Goal: Task Accomplishment & Management: Complete application form

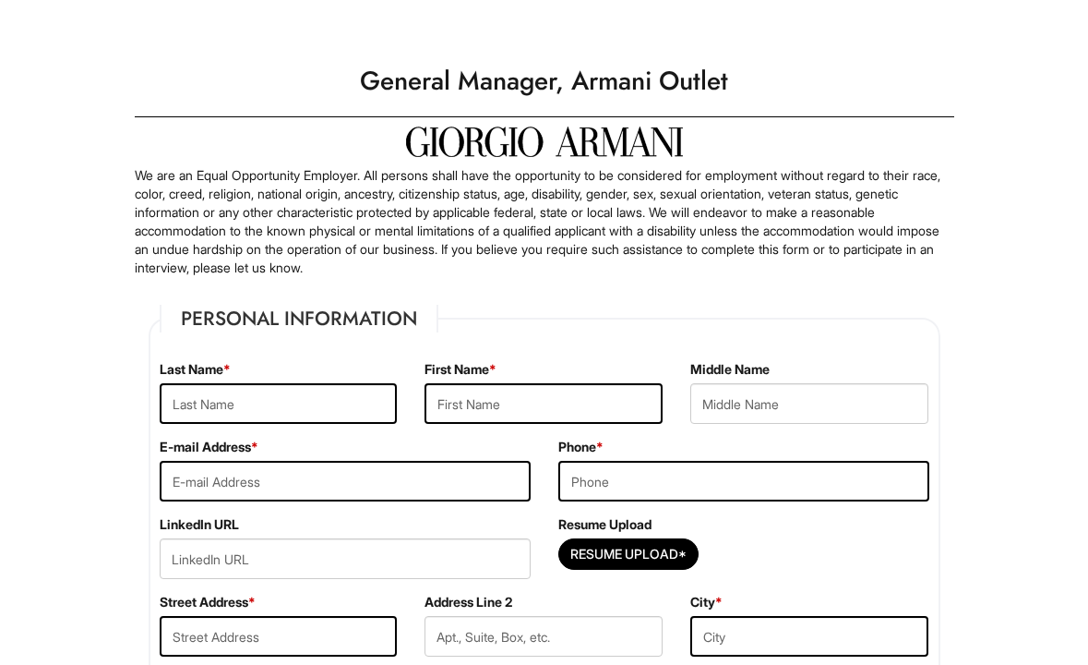
scroll to position [4, 0]
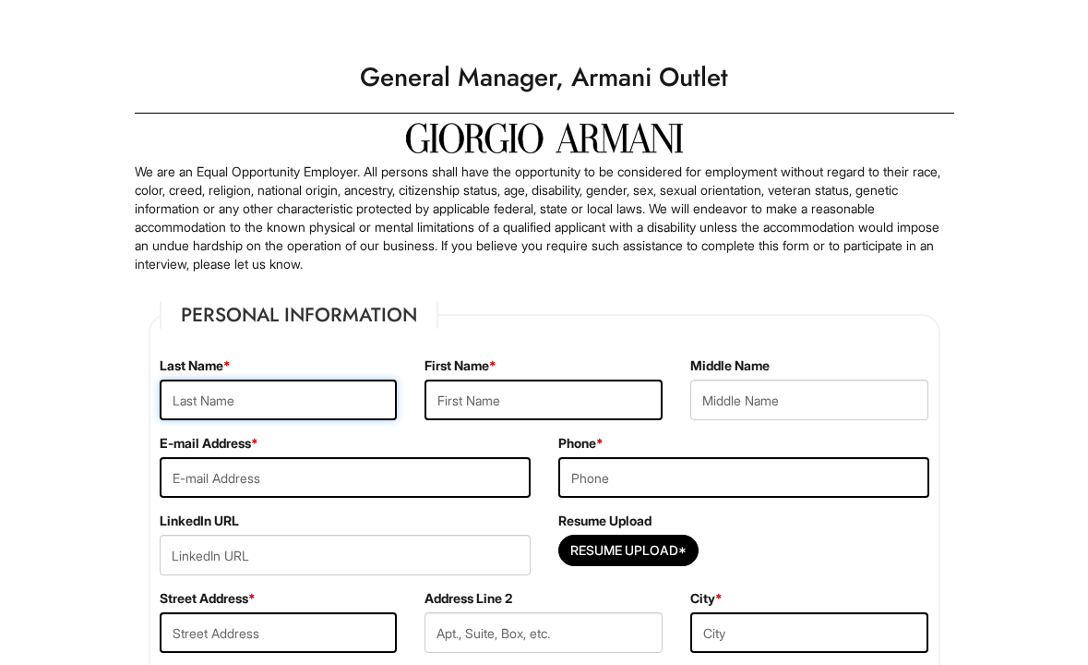
click at [322, 390] on input "text" at bounding box center [279, 399] width 238 height 41
type input "Khoumani"
type input "Badreddine"
type input "Badreddine.khoumani@gmail.com"
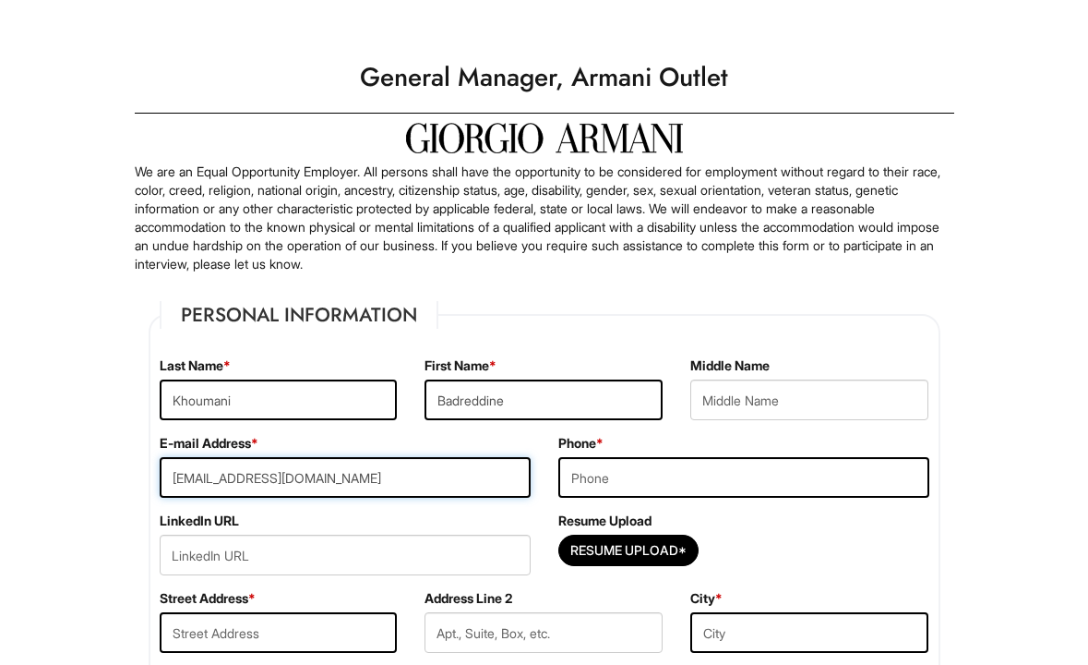
type input "6172333344"
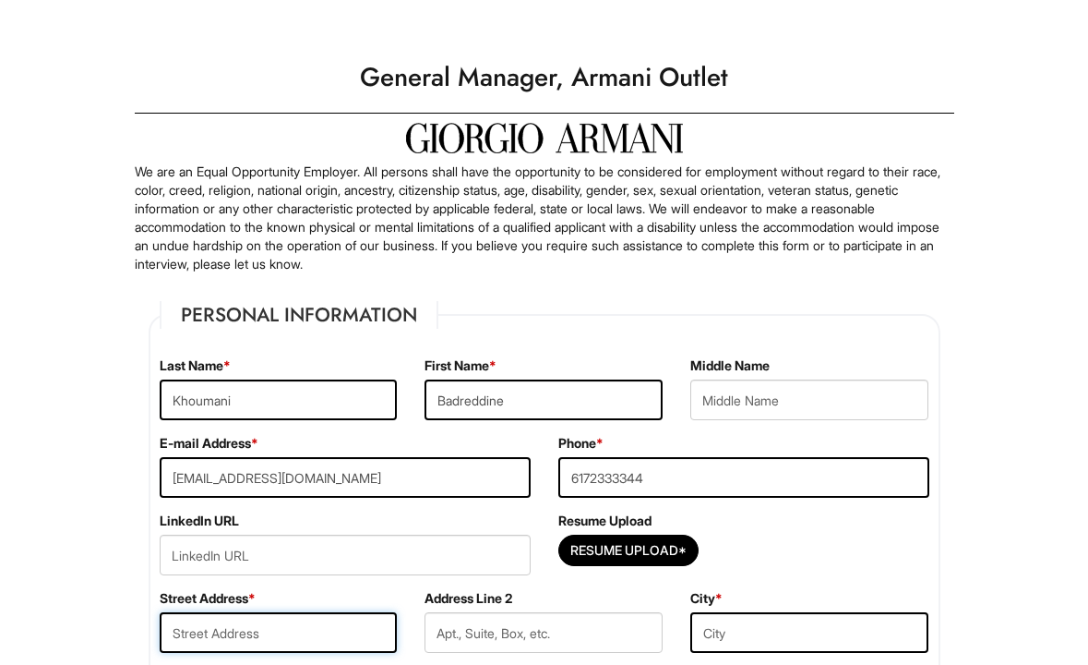
type input "S Washington St"
type input "Boston"
type input "Select..."
select select "MA"
type input "02760"
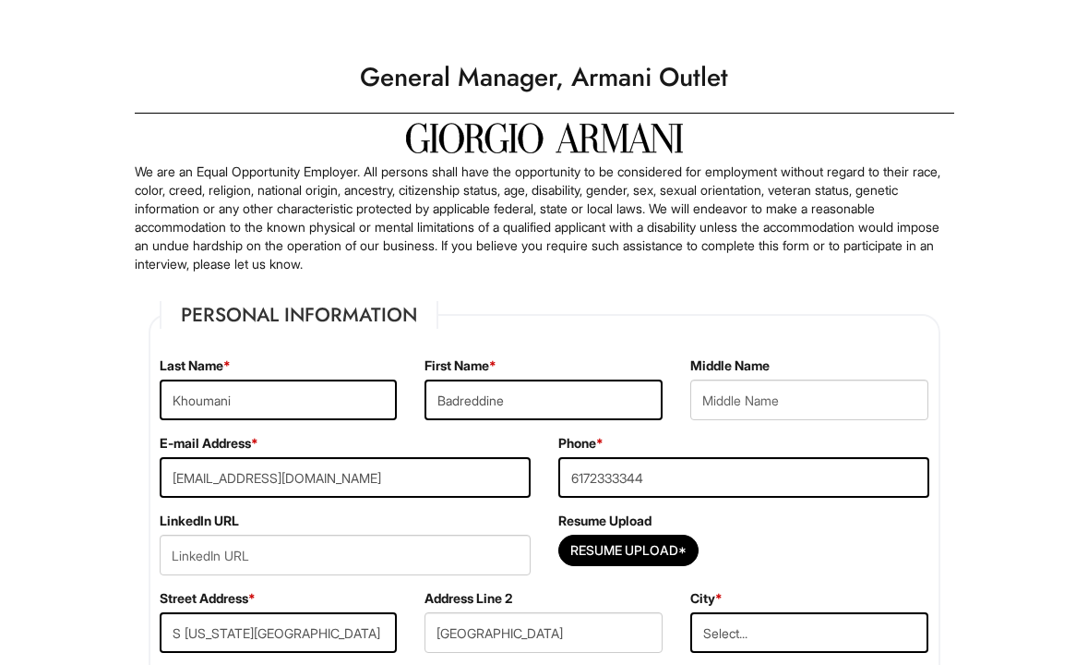
select select "United States of America"
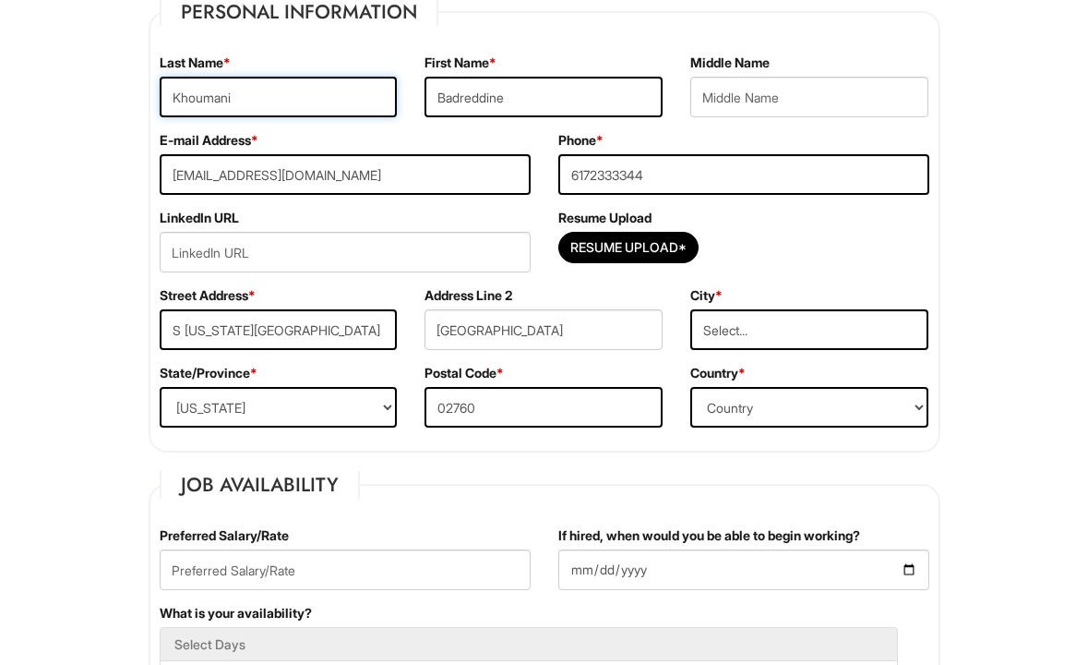
scroll to position [311, 0]
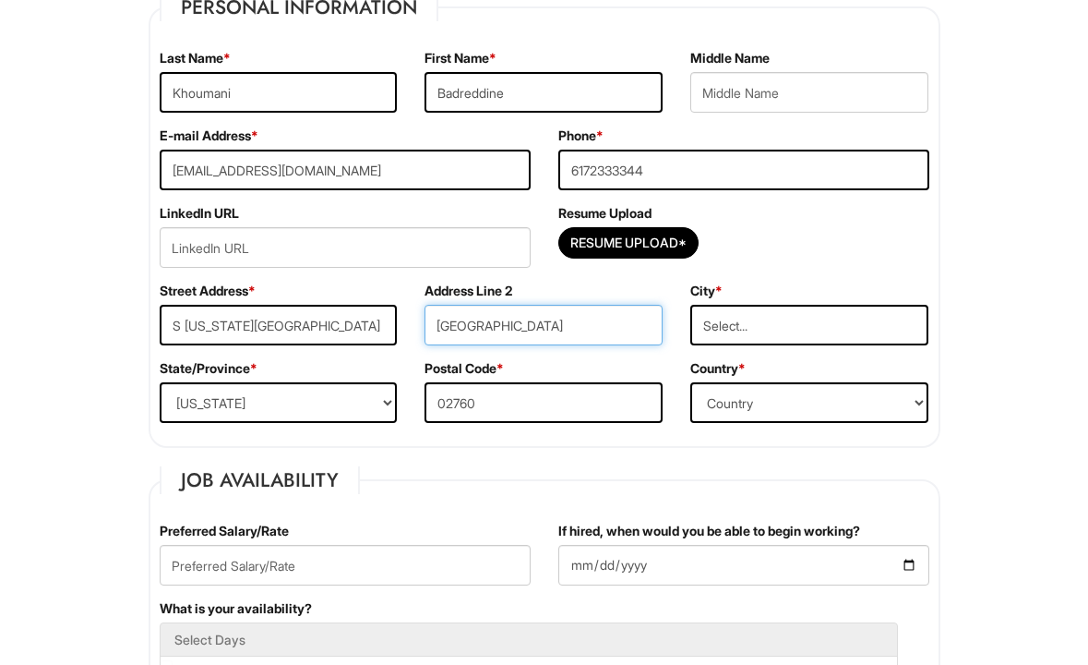
click at [564, 327] on input "Boston" at bounding box center [544, 325] width 238 height 41
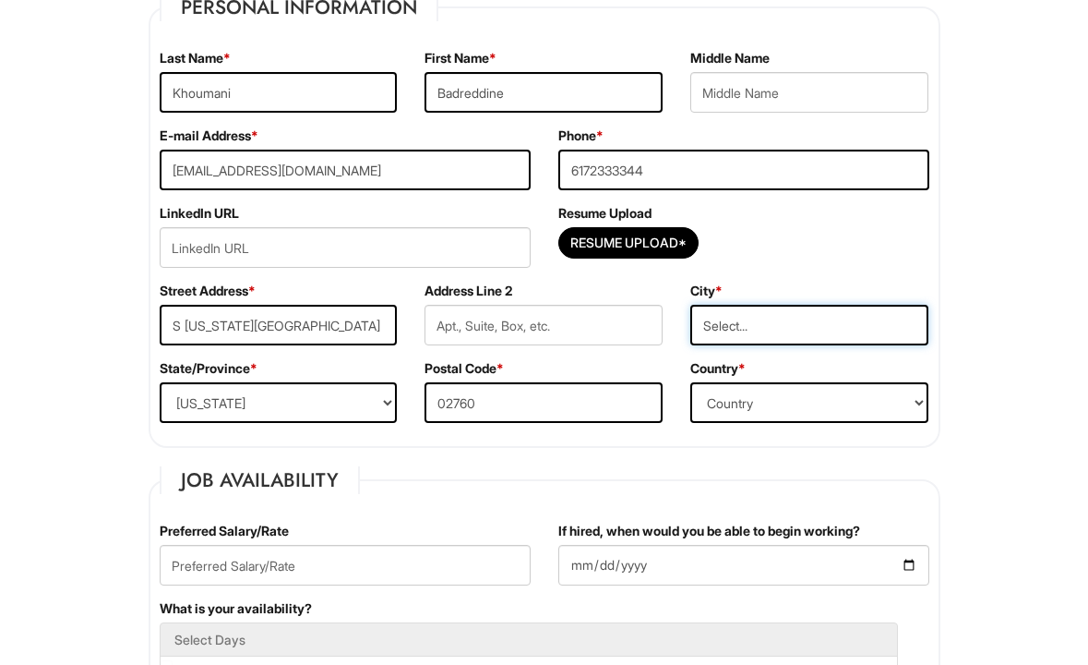
click at [757, 325] on input "Select..." at bounding box center [809, 325] width 238 height 41
type input "N Attleboro"
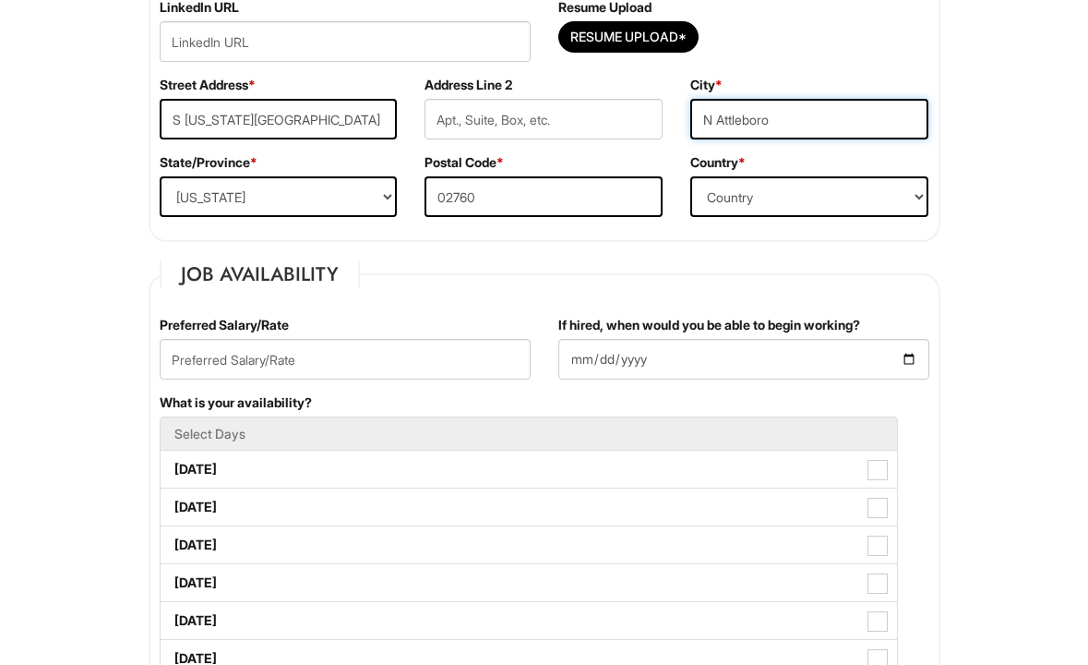
scroll to position [519, 0]
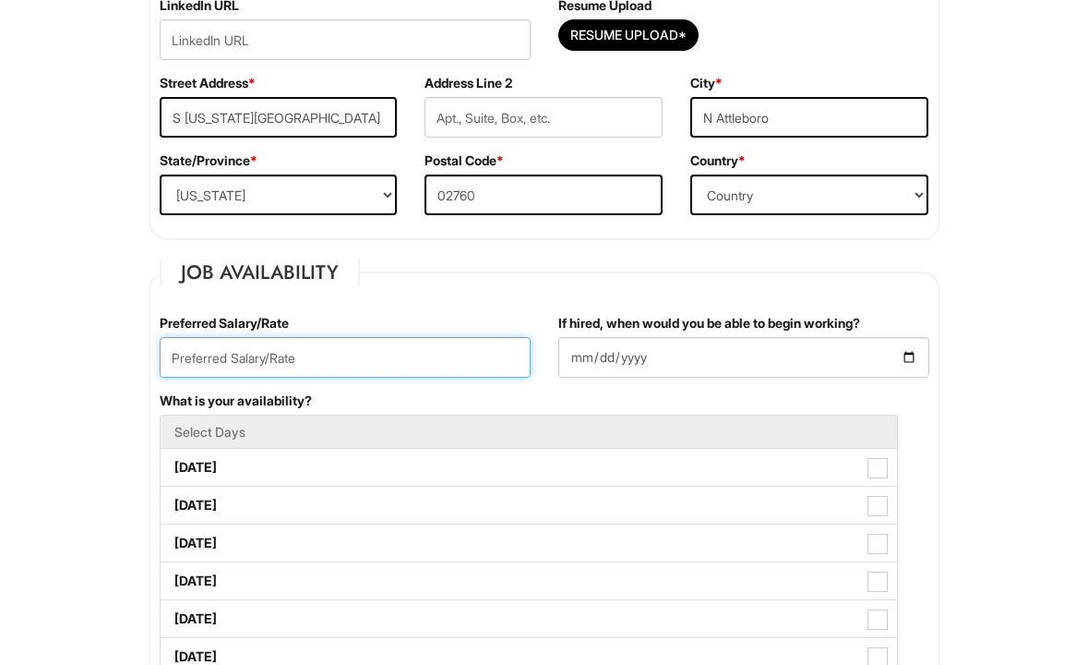
click at [369, 355] on input "text" at bounding box center [345, 357] width 371 height 41
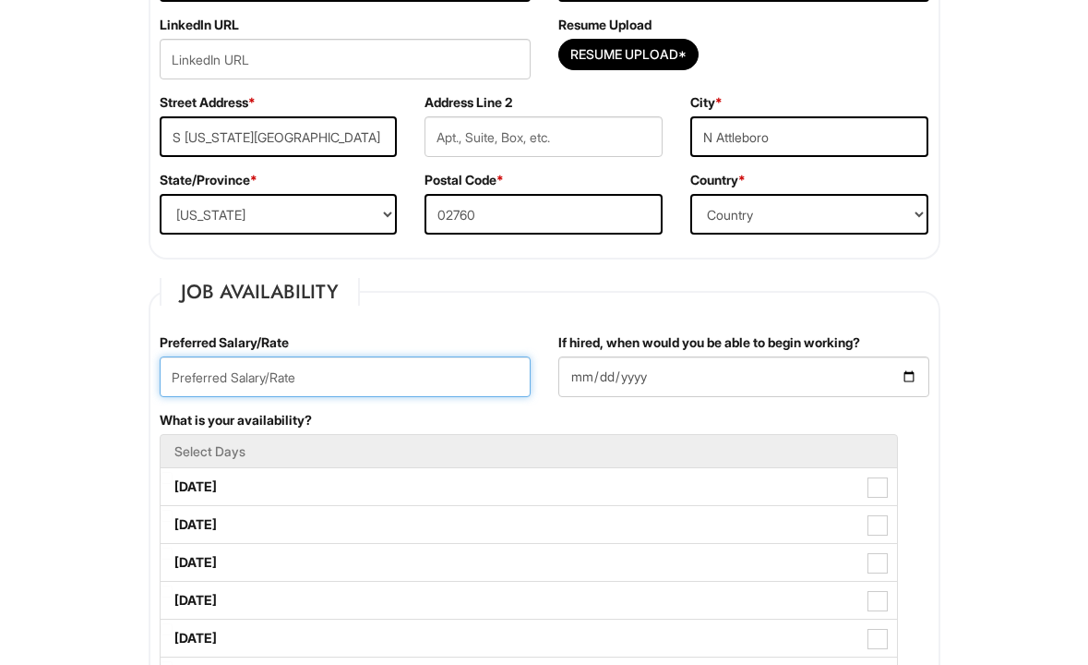
scroll to position [521, 0]
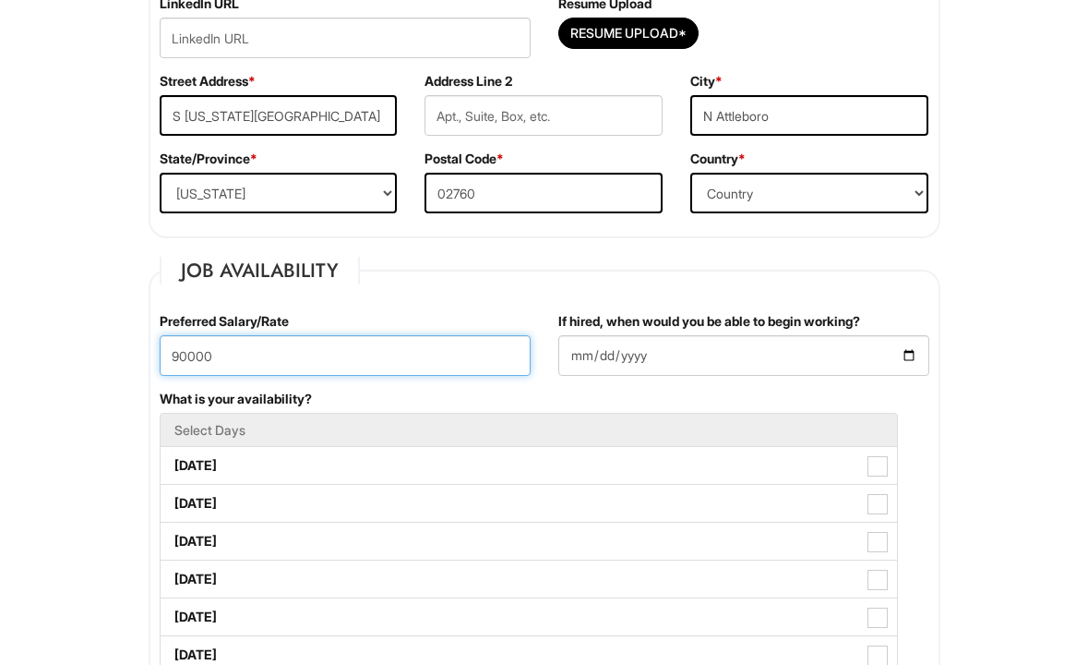
type input "90000"
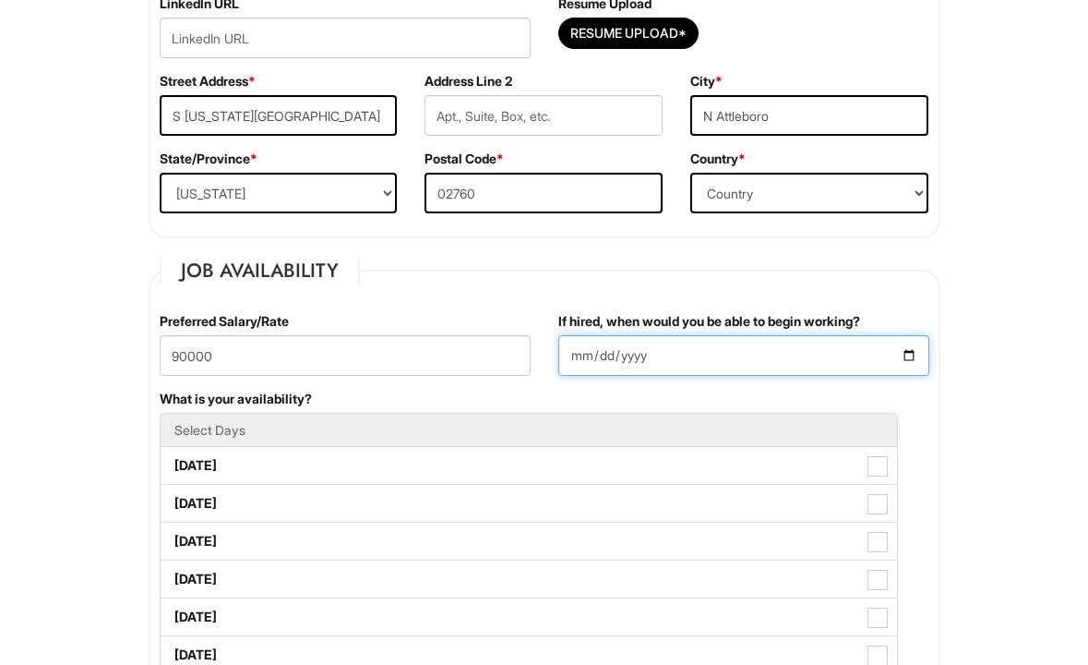
click at [628, 349] on input "If hired, when would you be able to begin working?" at bounding box center [743, 355] width 371 height 41
click at [911, 358] on input "If hired, when would you be able to begin working?" at bounding box center [743, 355] width 371 height 41
type input "2025-09-01"
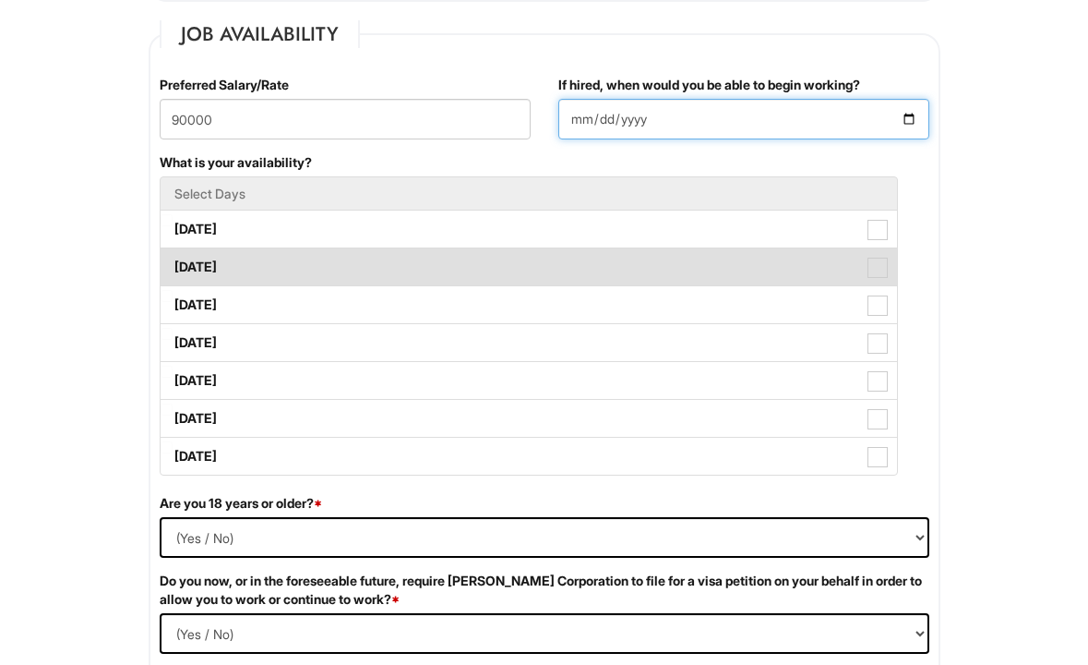
scroll to position [761, 0]
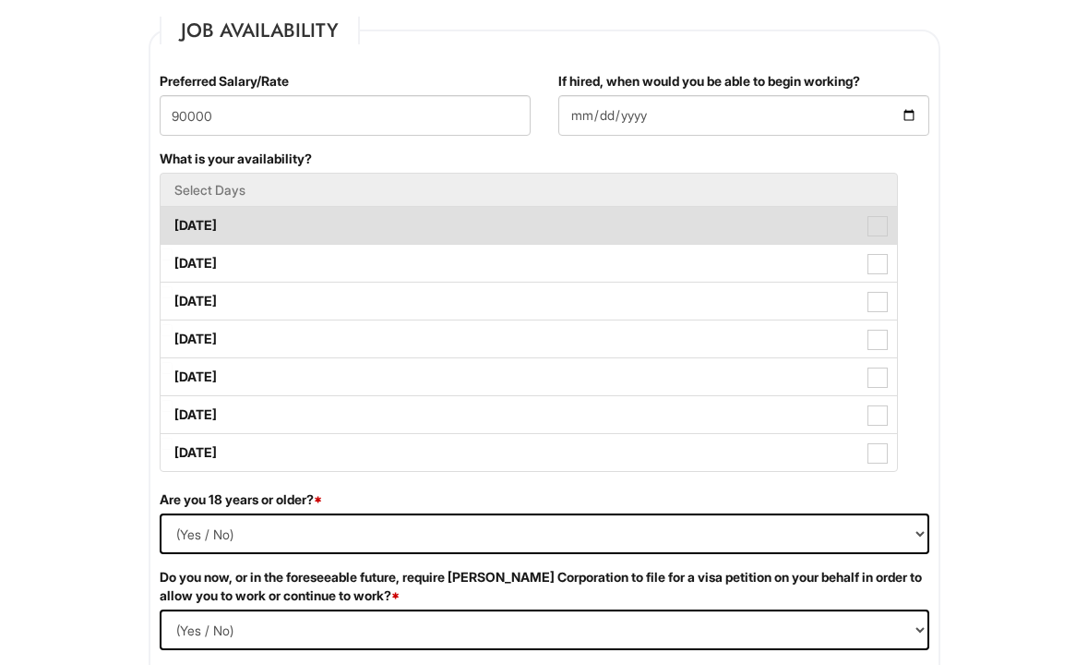
click at [215, 225] on label "Monday" at bounding box center [529, 225] width 737 height 37
click at [173, 222] on Available_Monday "Monday" at bounding box center [167, 216] width 12 height 12
checkbox Available_Monday "true"
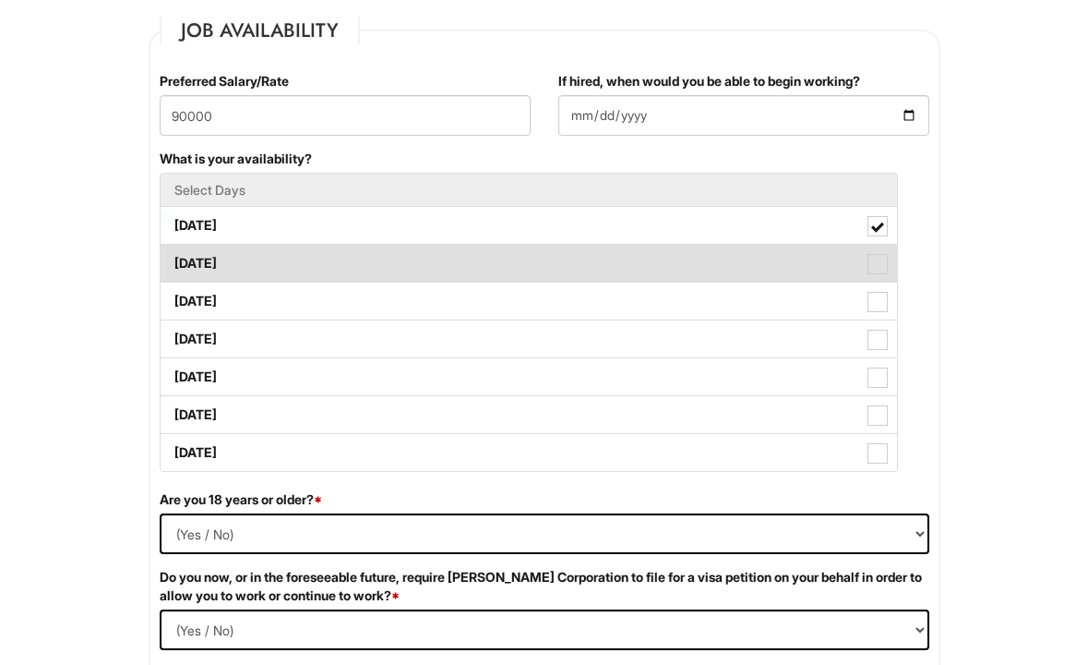
click at [879, 266] on span at bounding box center [878, 264] width 20 height 20
click at [173, 260] on Available_Tuesday "Tuesday" at bounding box center [167, 254] width 12 height 12
checkbox Available_Tuesday "true"
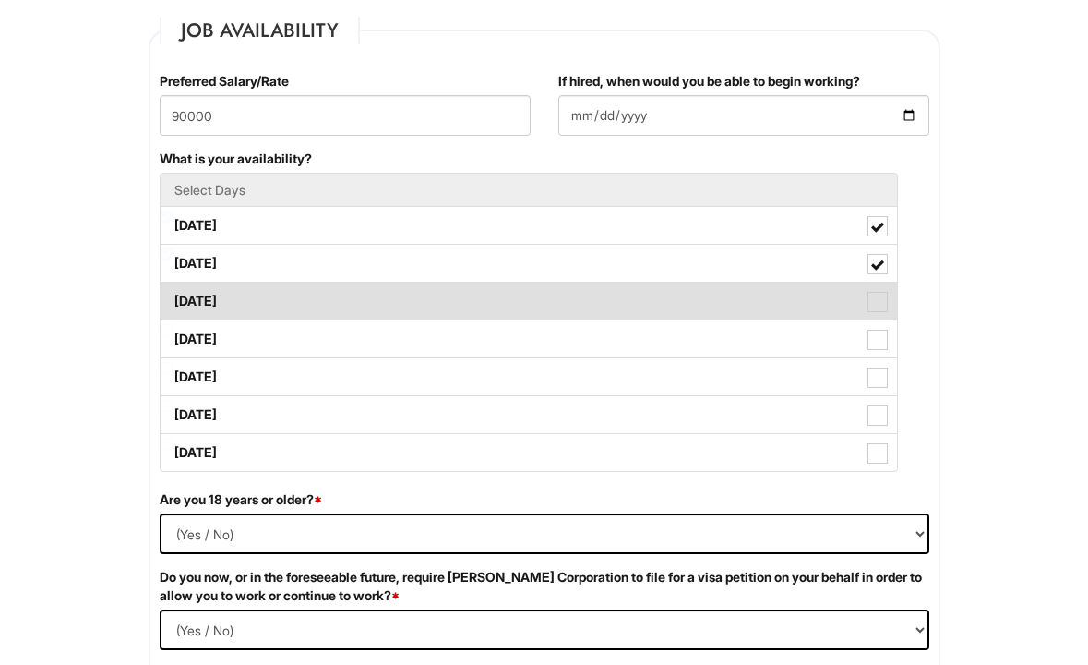
click at [882, 307] on span at bounding box center [878, 302] width 20 height 20
click at [173, 298] on Available_Wednesday "Wednesday" at bounding box center [167, 292] width 12 height 12
checkbox Available_Wednesday "true"
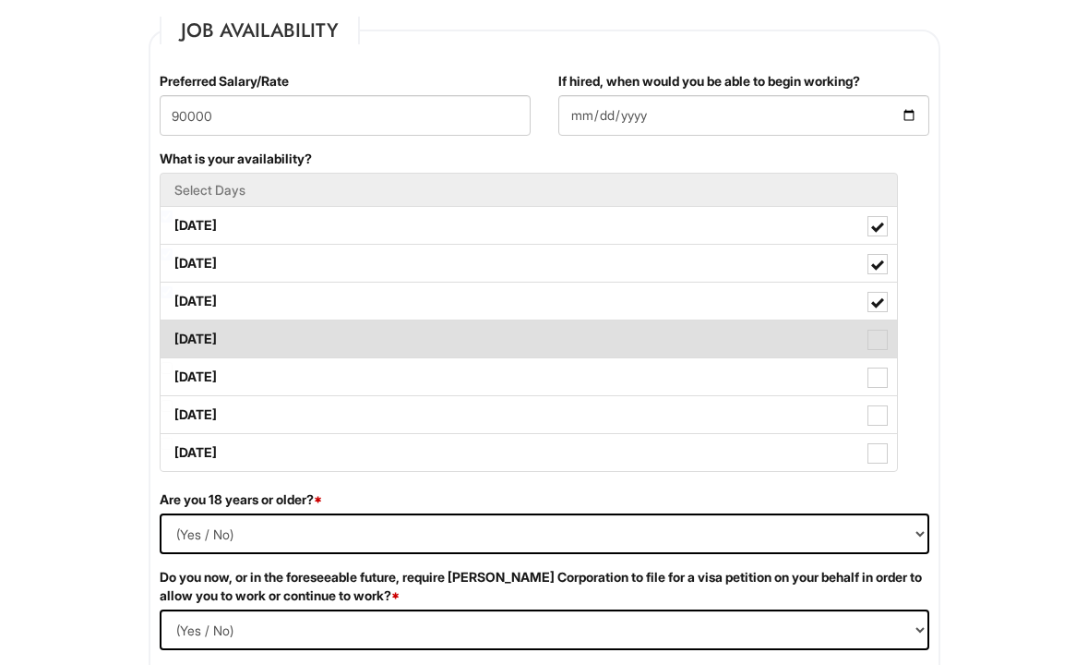
click at [882, 326] on label "Thursday" at bounding box center [529, 338] width 737 height 37
click at [173, 326] on Available_Thursday "Thursday" at bounding box center [167, 330] width 12 height 12
checkbox Available_Thursday "true"
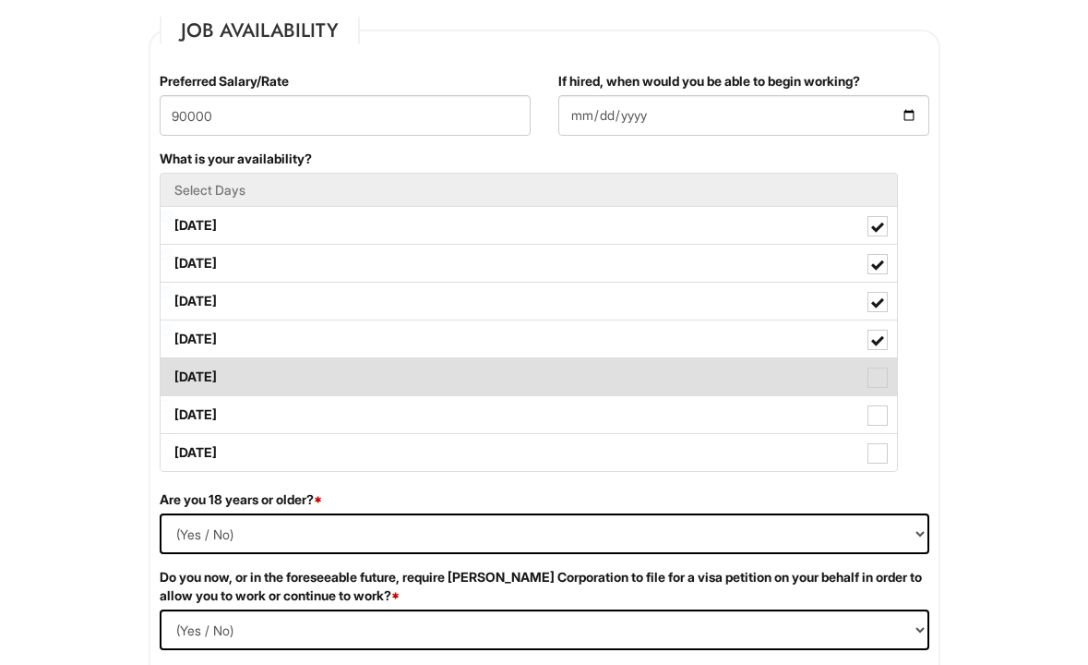
click at [880, 366] on label "Friday" at bounding box center [529, 376] width 737 height 37
click at [173, 366] on Available_Friday "Friday" at bounding box center [167, 368] width 12 height 12
checkbox Available_Friday "true"
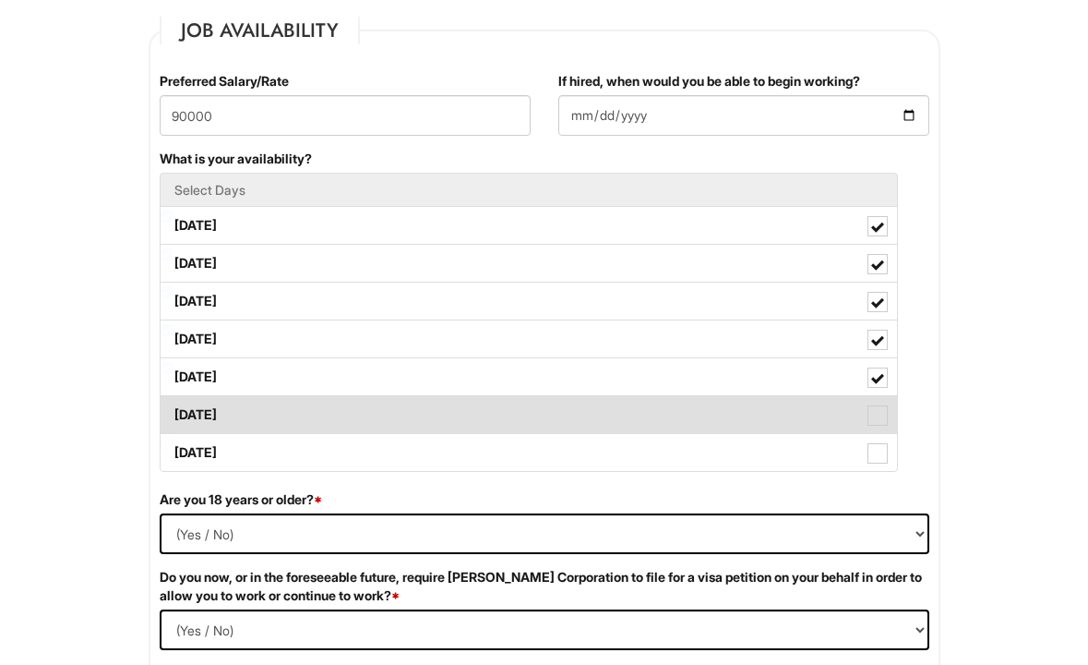
click at [882, 418] on span at bounding box center [878, 415] width 20 height 20
click at [173, 412] on Available_Saturday "Saturday" at bounding box center [167, 406] width 12 height 12
checkbox Available_Saturday "true"
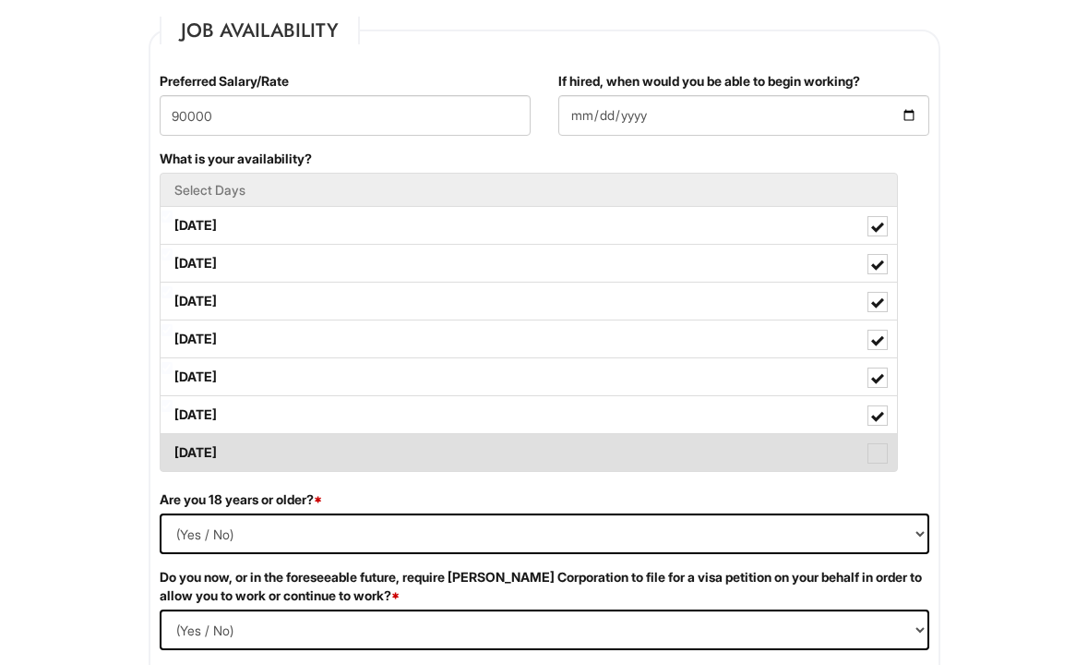
click at [882, 443] on span at bounding box center [878, 453] width 20 height 20
click at [173, 443] on Available_Sunday "Sunday" at bounding box center [167, 444] width 12 height 12
checkbox Available_Sunday "true"
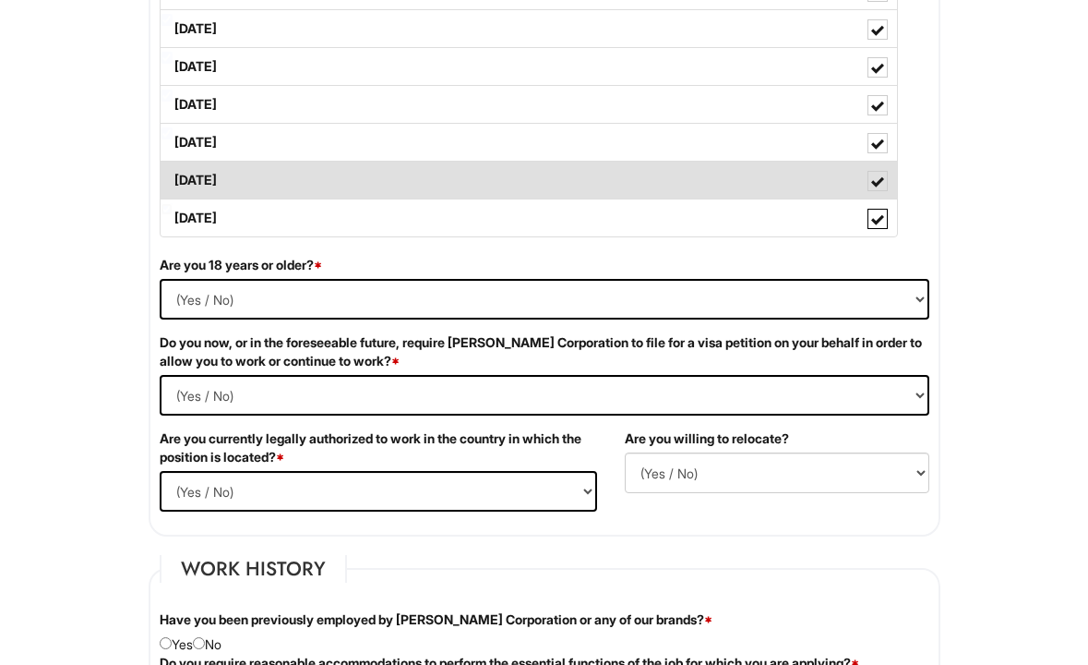
scroll to position [1002, 0]
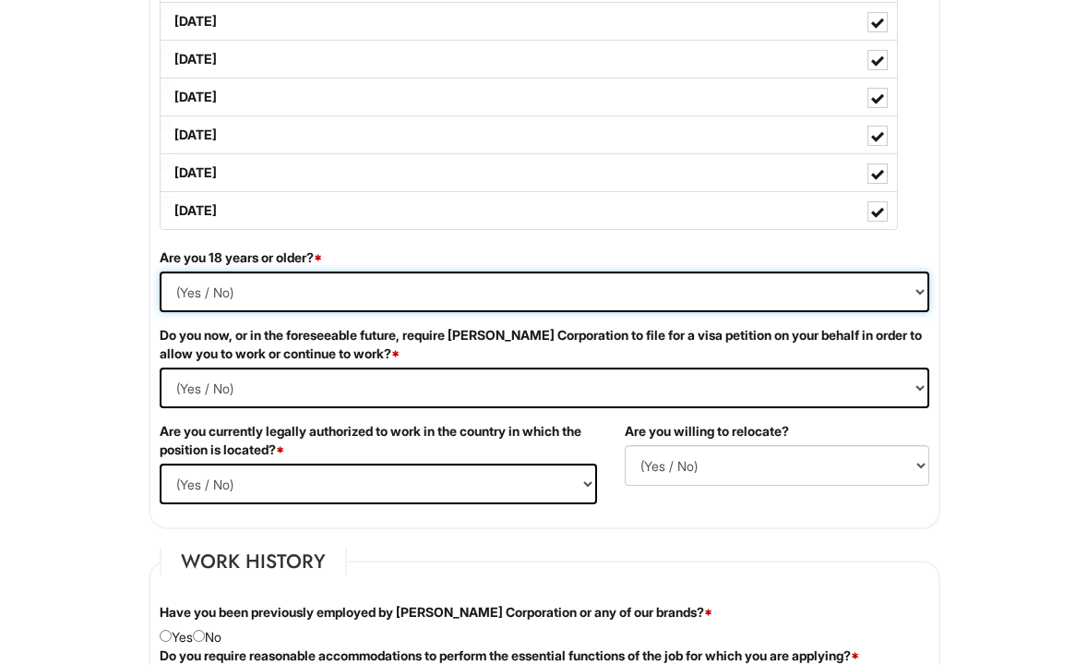
click at [683, 299] on select "(Yes / No) Yes No" at bounding box center [545, 291] width 770 height 41
select select "Yes"
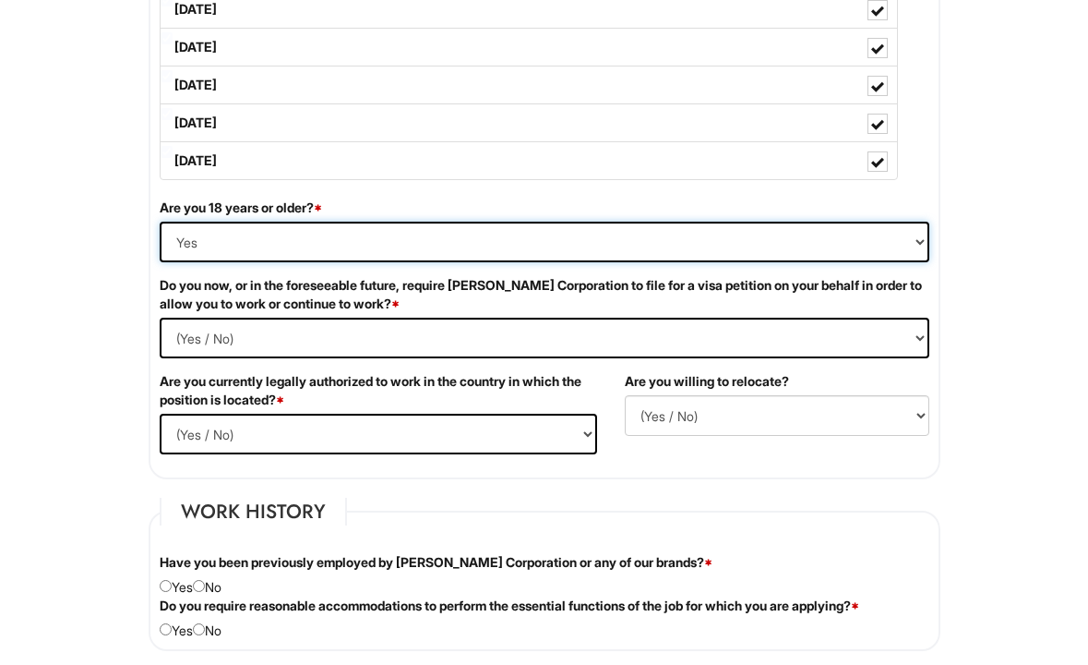
scroll to position [1062, 0]
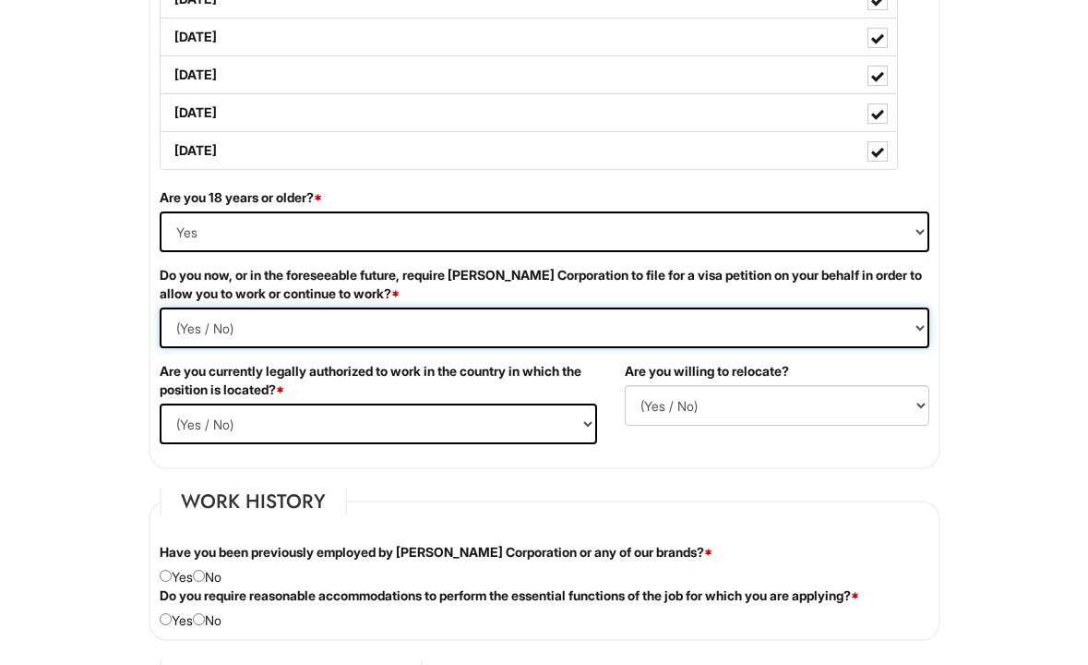
click at [606, 320] on Required "(Yes / No) Yes No" at bounding box center [545, 327] width 770 height 41
select Required "No"
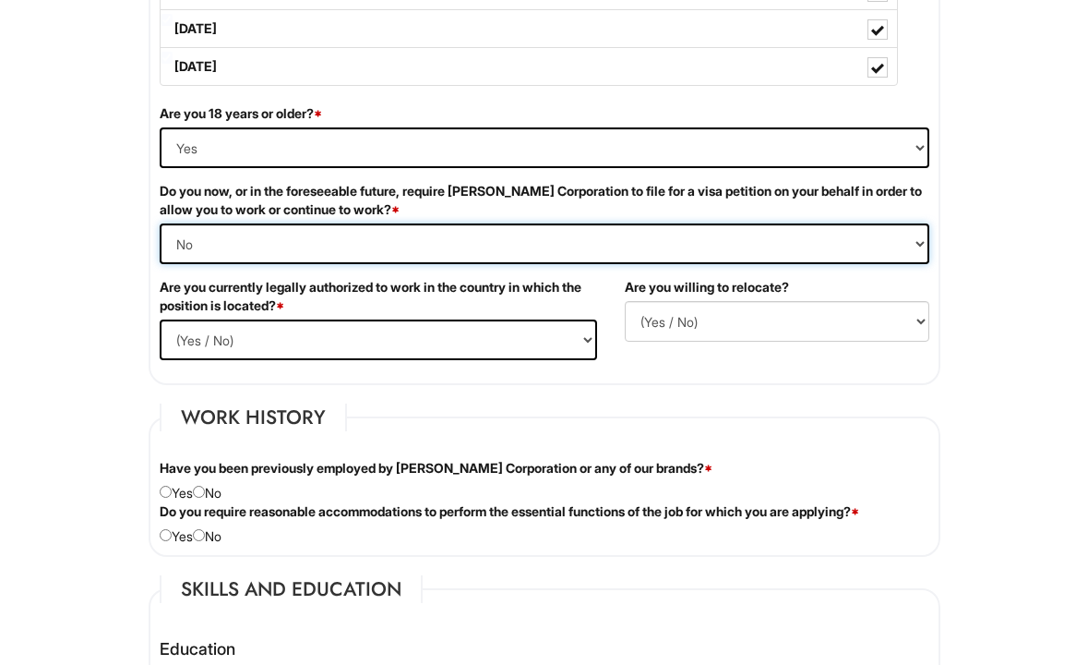
scroll to position [1147, 0]
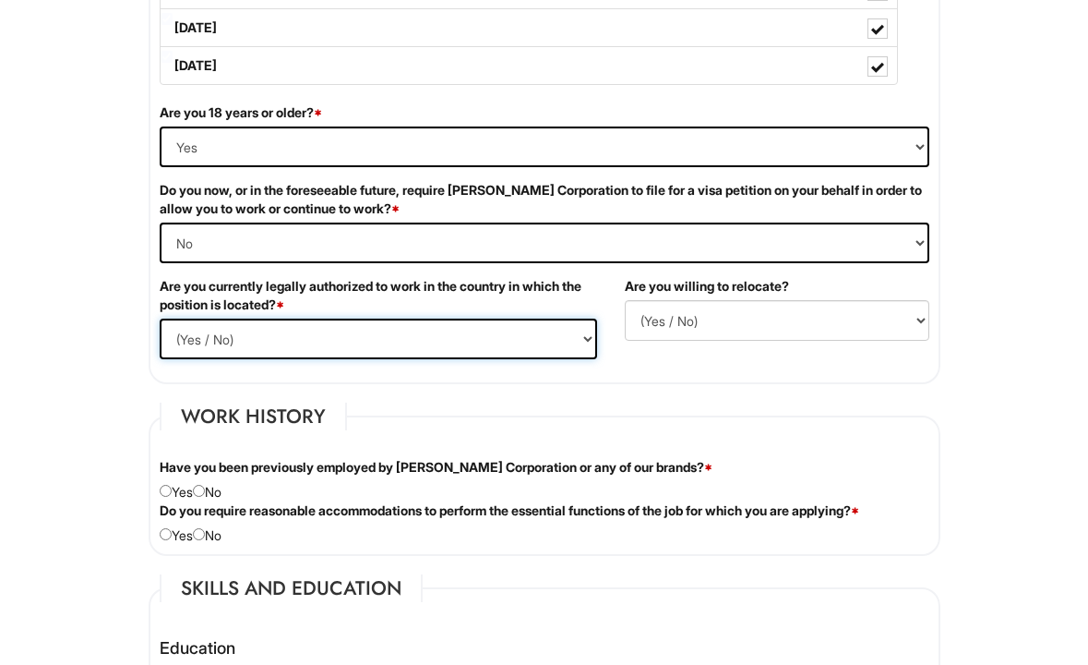
click at [543, 330] on select "(Yes / No) Yes No" at bounding box center [379, 338] width 438 height 41
select select "Yes"
click at [709, 308] on select "(Yes / No) No Yes" at bounding box center [777, 320] width 305 height 41
select select "Y"
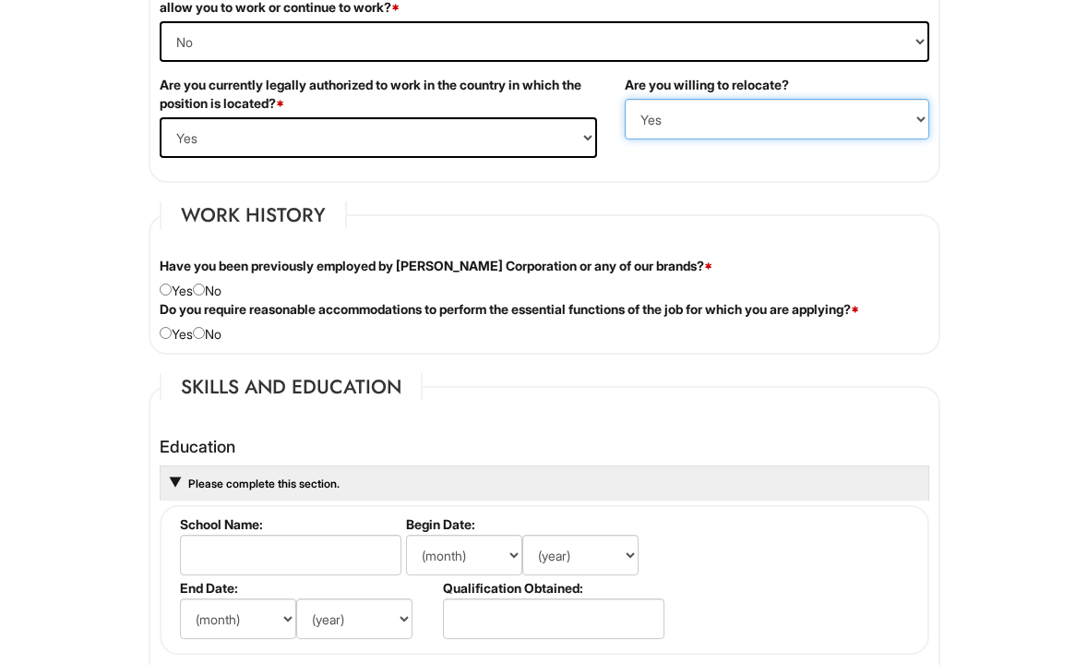
scroll to position [1360, 0]
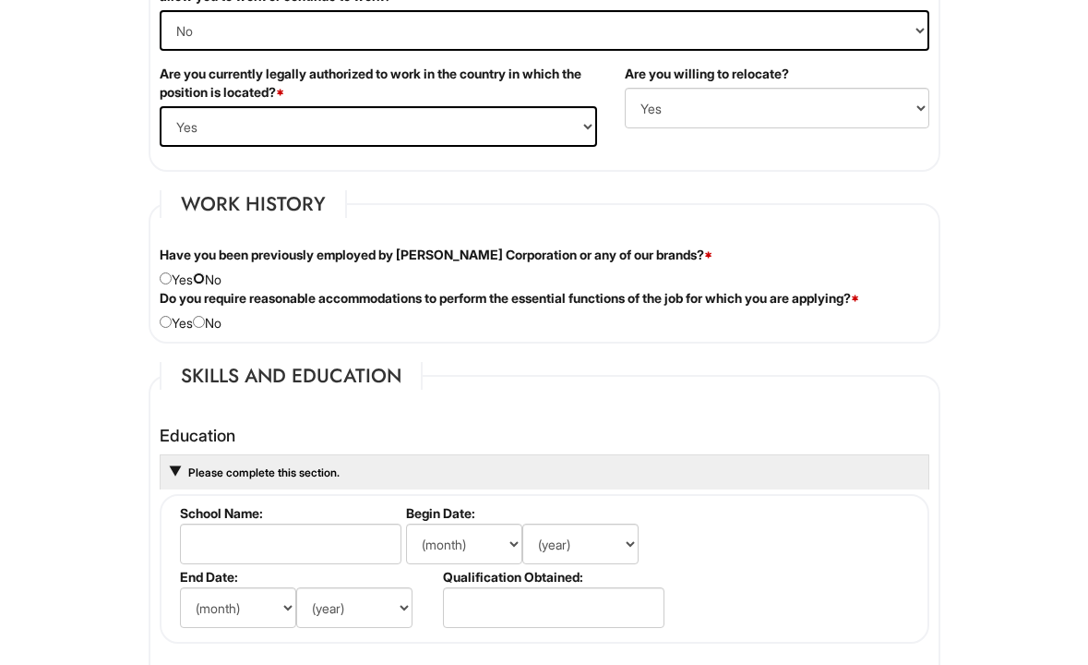
click at [203, 277] on input "radio" at bounding box center [199, 278] width 12 height 12
radio input "true"
click at [205, 320] on input "radio" at bounding box center [199, 322] width 12 height 12
radio input "true"
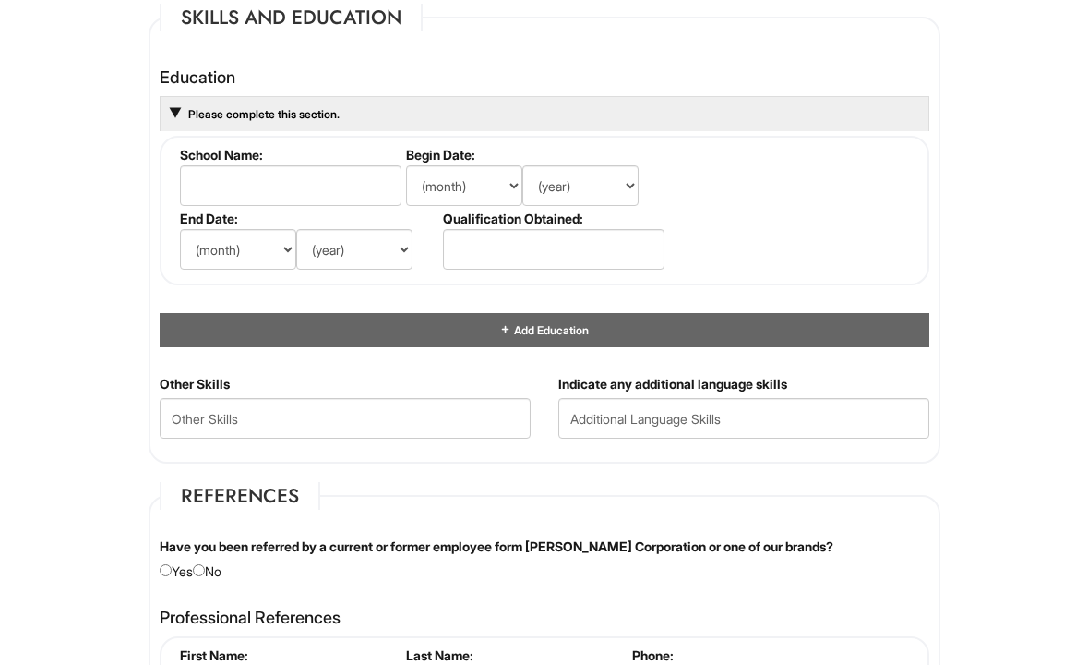
scroll to position [1720, 0]
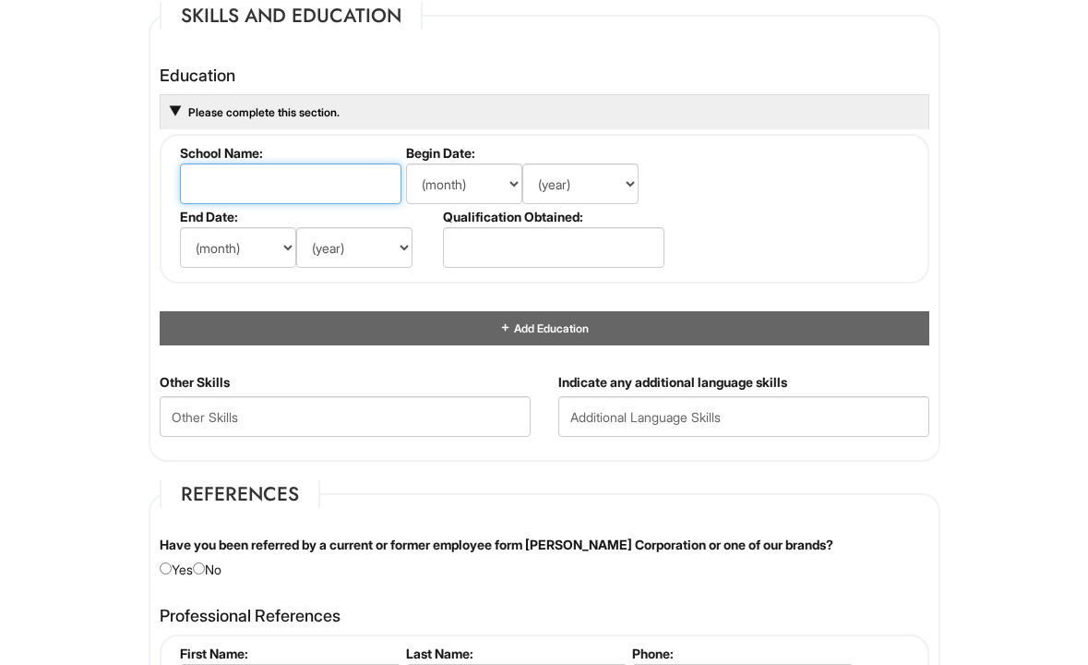
click at [261, 177] on input "text" at bounding box center [291, 183] width 222 height 41
click at [340, 190] on input "johnson and wales univeristy" at bounding box center [291, 183] width 222 height 41
type input "johnson and wales university"
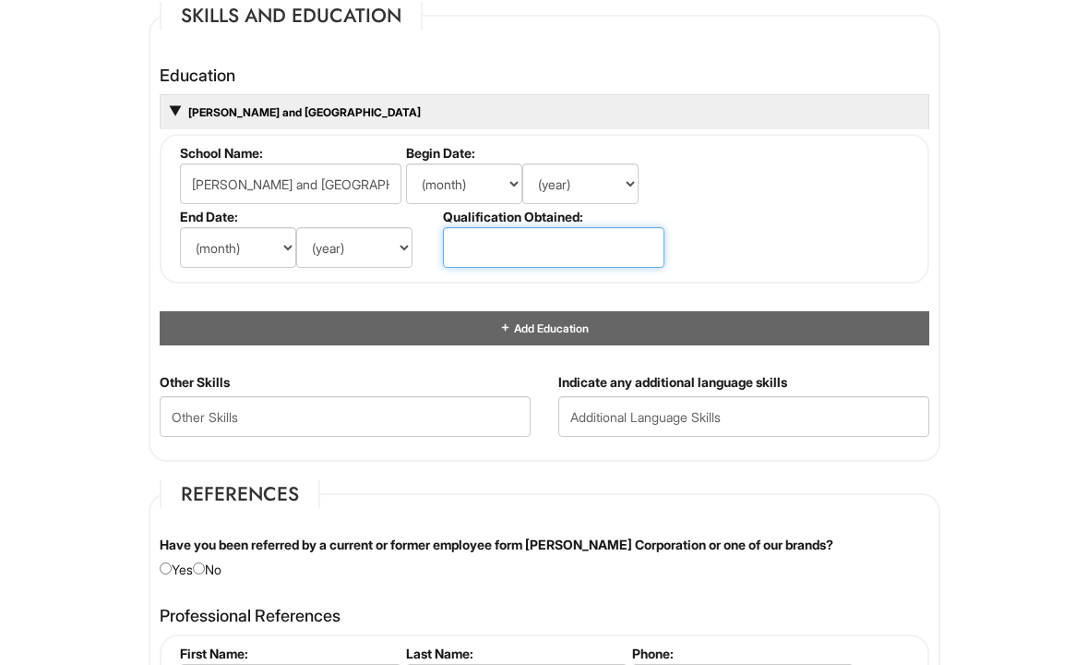
click at [490, 253] on input "text" at bounding box center [554, 247] width 222 height 41
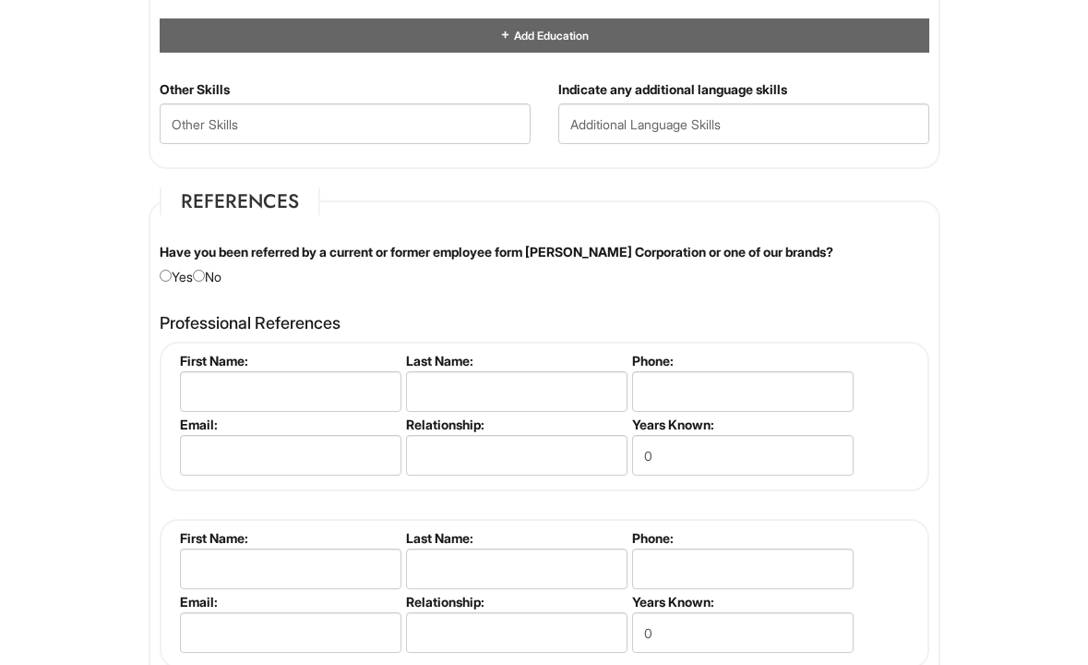
scroll to position [2016, 0]
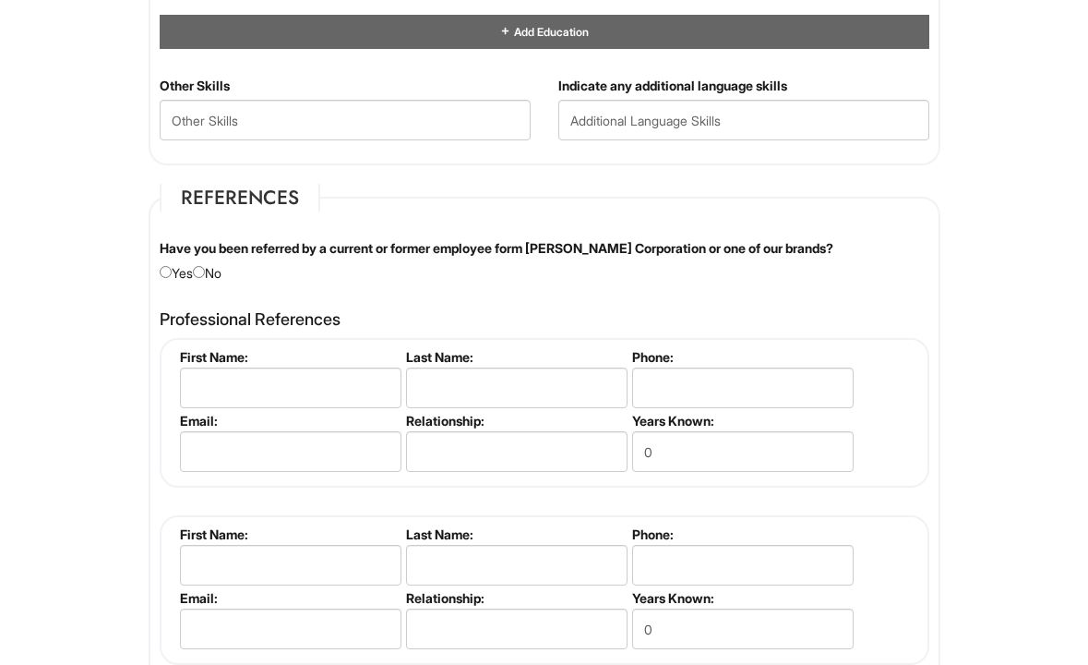
type input "MBA"
click at [205, 270] on input "radio" at bounding box center [199, 272] width 12 height 12
radio input "true"
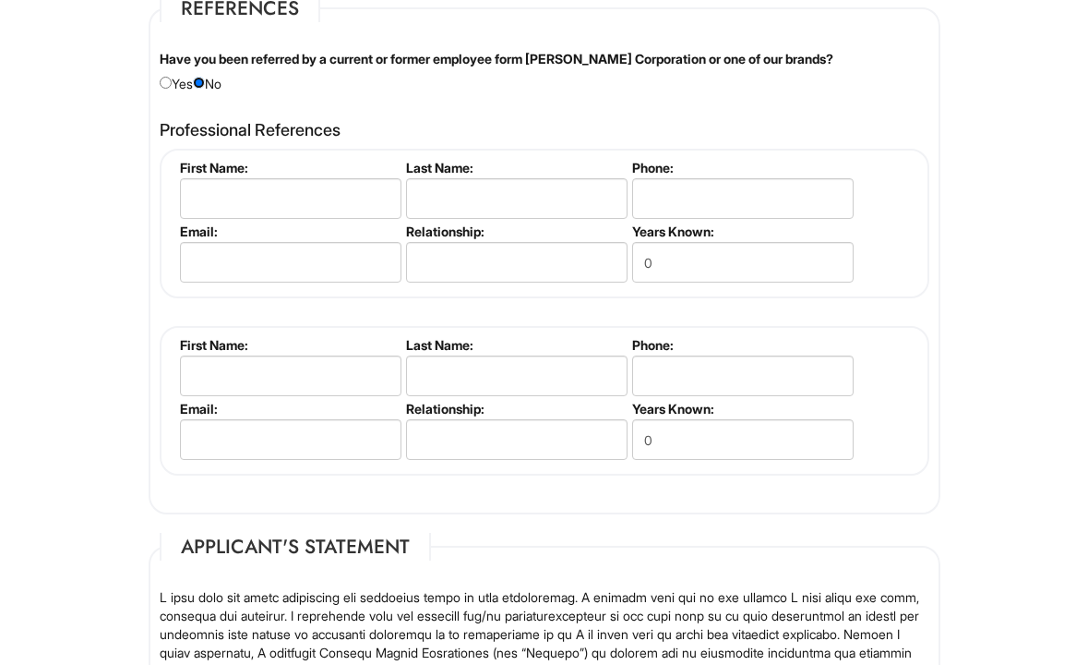
scroll to position [2178, 0]
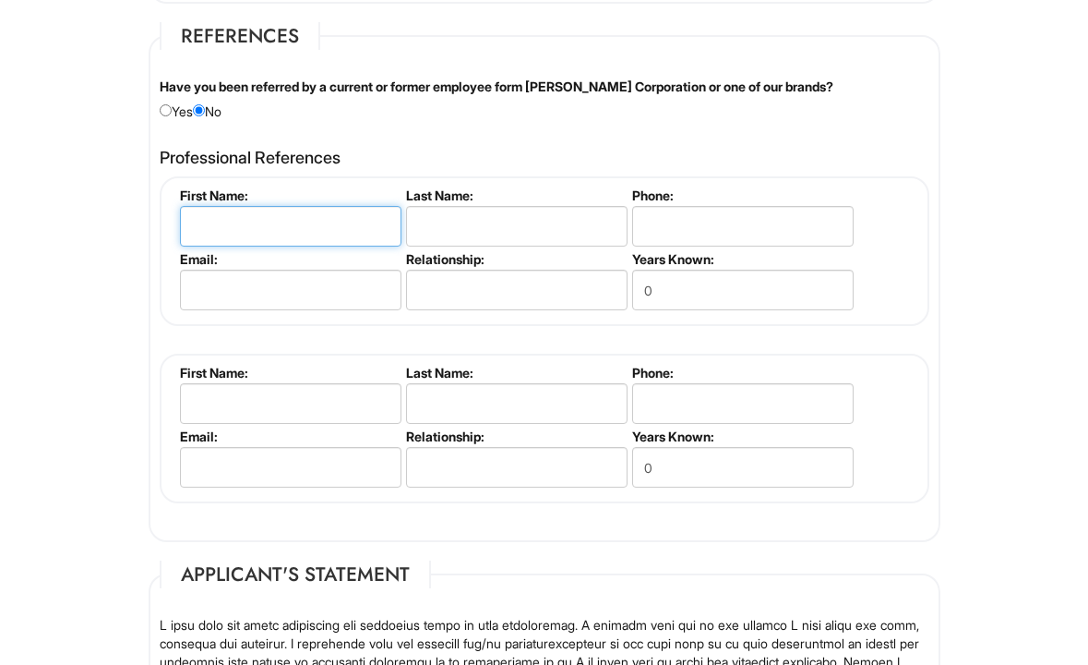
click at [285, 227] on input "text" at bounding box center [291, 226] width 222 height 41
drag, startPoint x: 271, startPoint y: 222, endPoint x: 219, endPoint y: 224, distance: 52.6
click at [219, 224] on input "Dan Oconnor" at bounding box center [291, 226] width 222 height 41
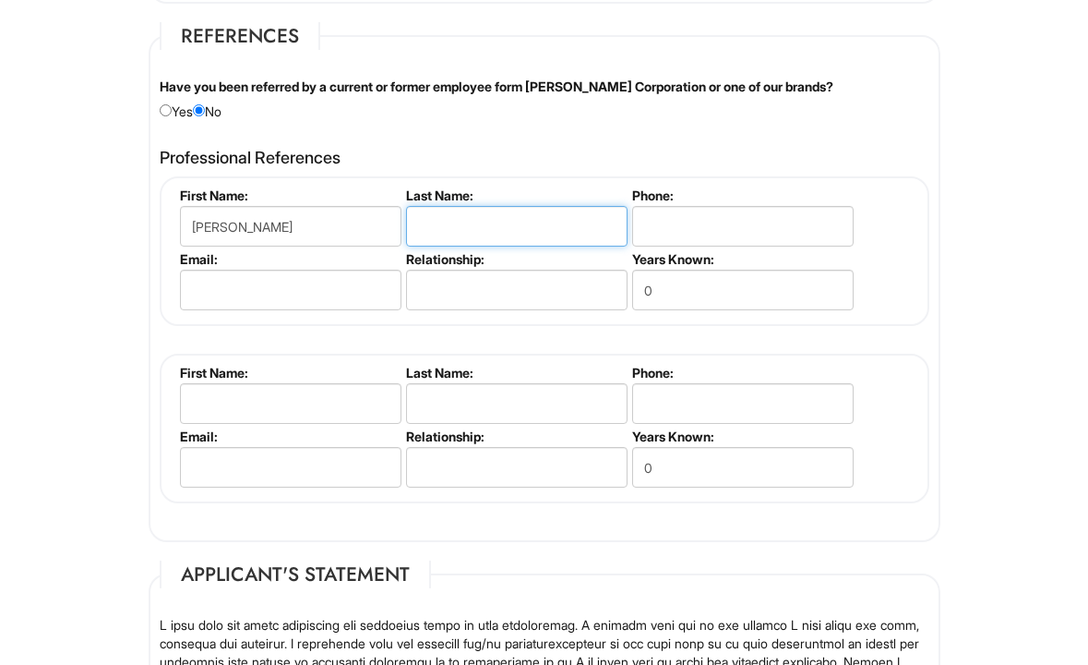
click at [465, 221] on input "text" at bounding box center [517, 226] width 222 height 41
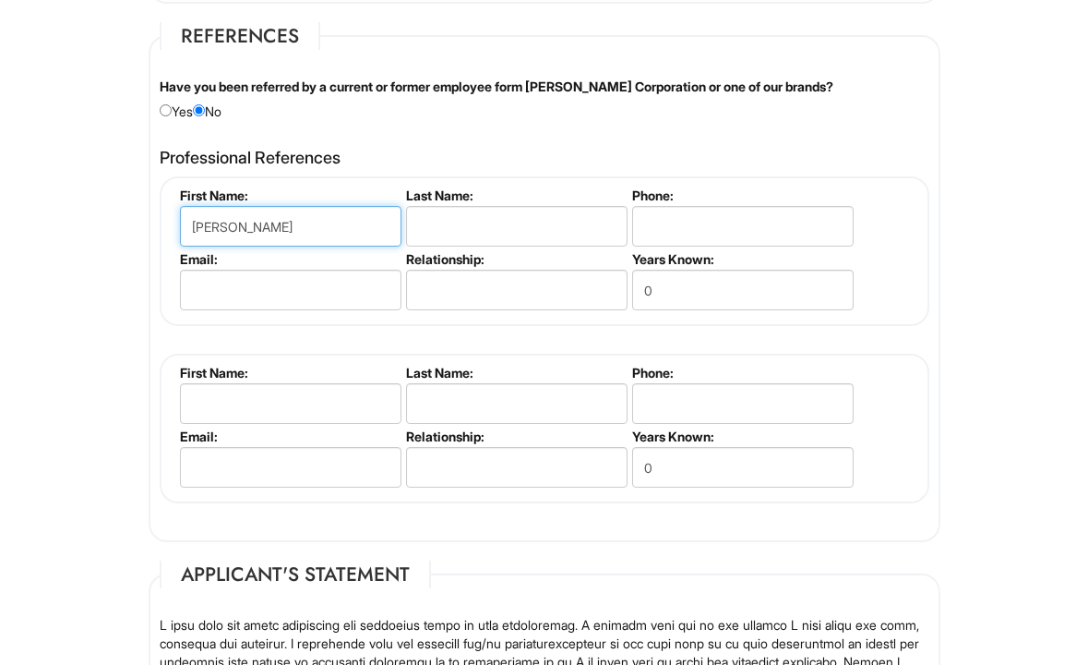
click at [230, 227] on input "Dan" at bounding box center [291, 226] width 222 height 41
drag, startPoint x: 271, startPoint y: 226, endPoint x: 229, endPoint y: 225, distance: 42.5
click at [229, 225] on input "Jamal Akid" at bounding box center [291, 226] width 222 height 41
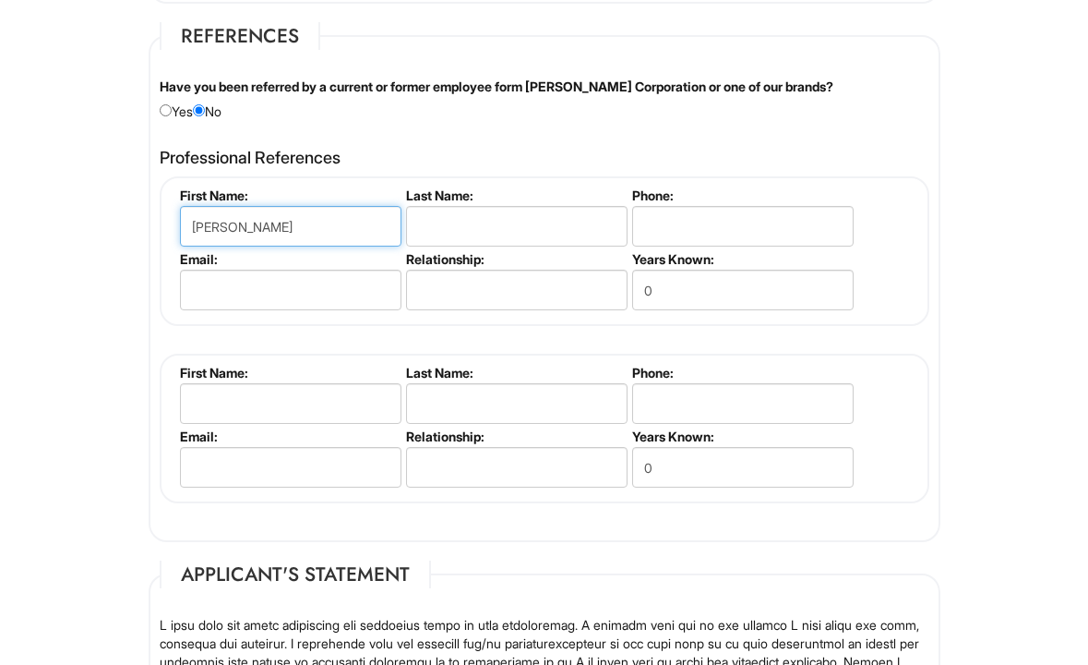
type input "Jamal"
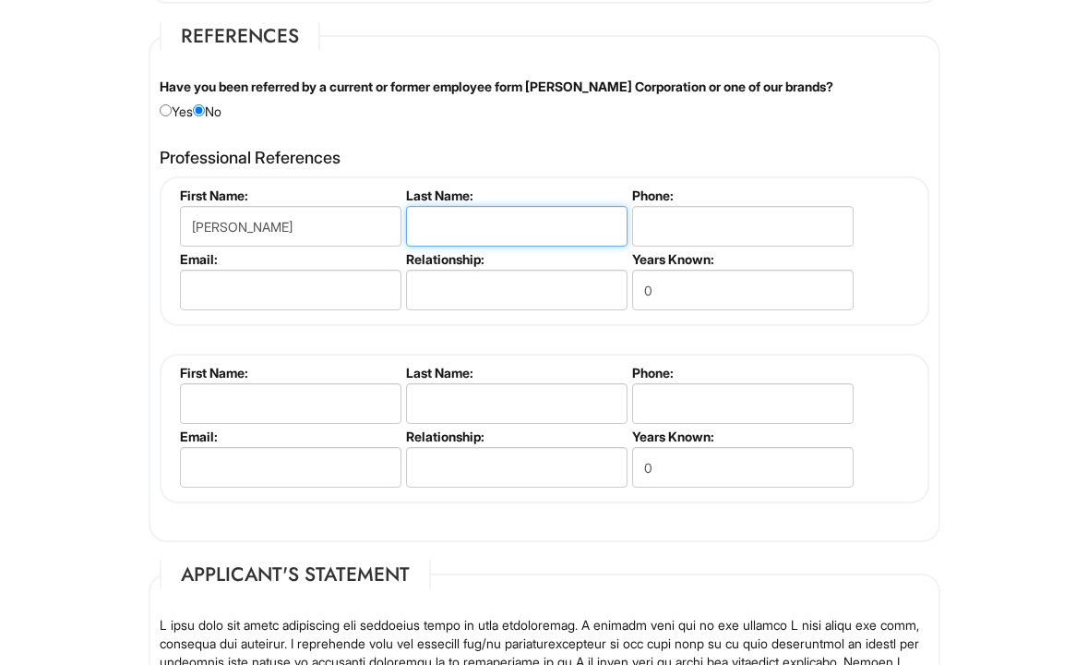
click at [477, 225] on input "text" at bounding box center [517, 226] width 222 height 41
type input "Akid"
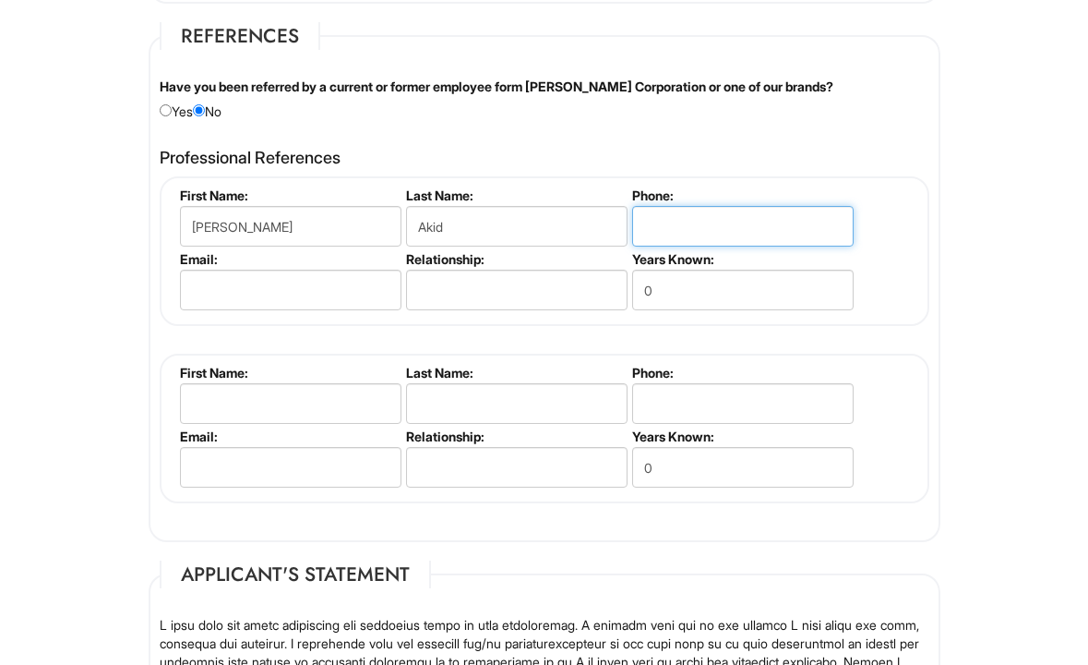
click at [701, 223] on input "tel" at bounding box center [743, 226] width 222 height 41
type input "4015096776"
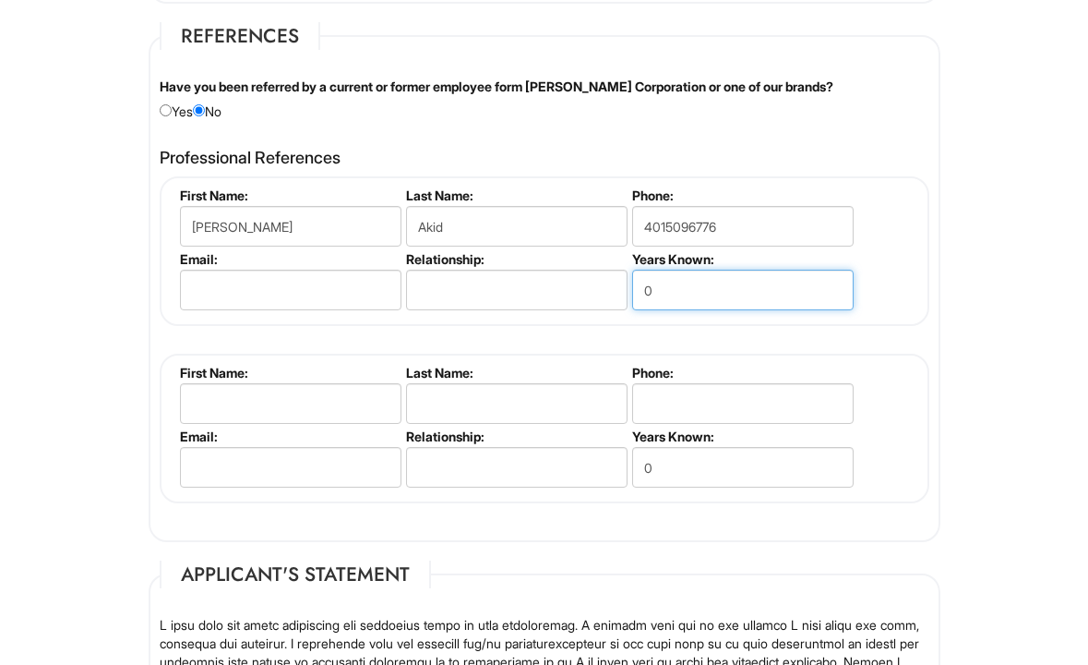
drag, startPoint x: 653, startPoint y: 290, endPoint x: 623, endPoint y: 291, distance: 29.6
click at [623, 187] on ul "First Name: Jamal Last Name: Akid Phone: 4015096776 Email: Relationship: Years …" at bounding box center [546, 187] width 743 height 0
type input "9"
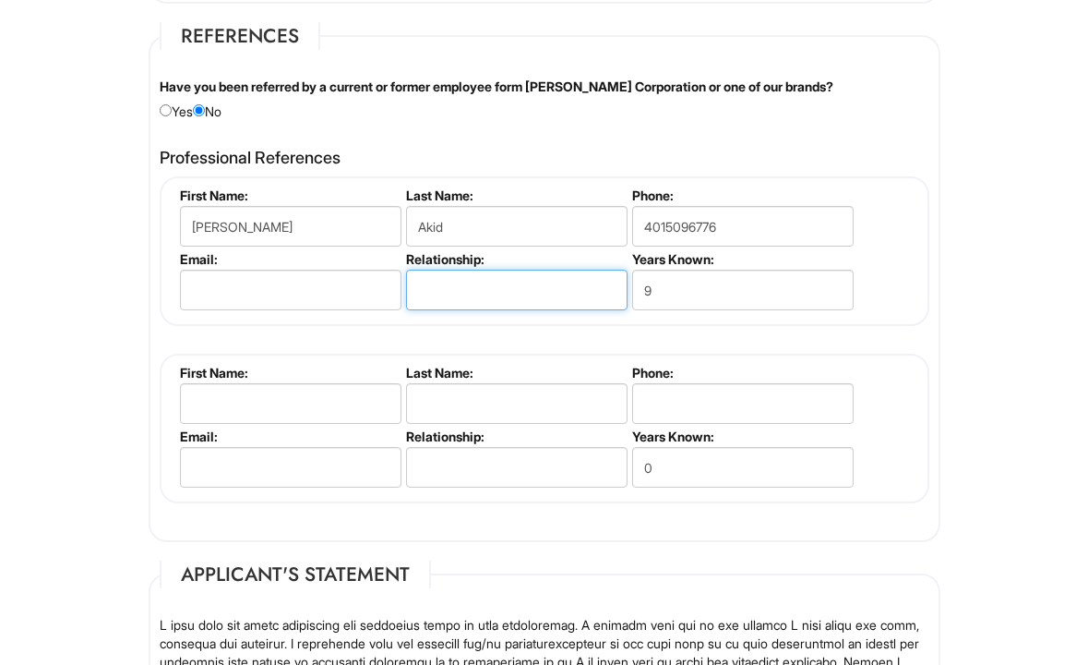
click at [485, 294] on input "text" at bounding box center [517, 290] width 222 height 41
type input "Owner/Supervisor"
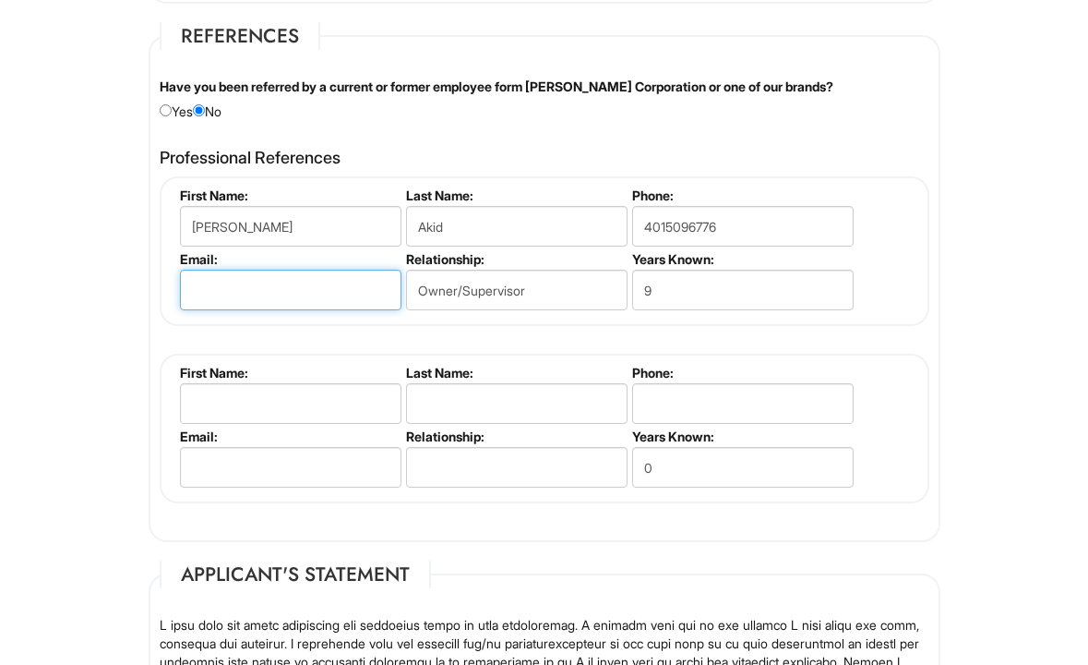
click at [332, 294] on input "email" at bounding box center [291, 290] width 222 height 41
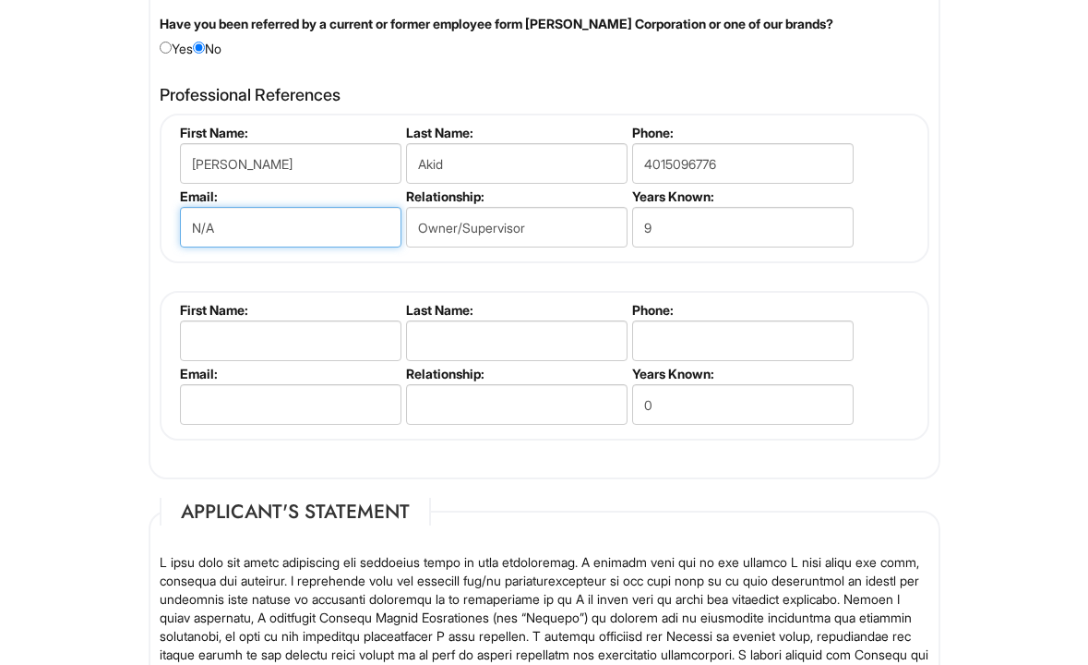
scroll to position [2244, 0]
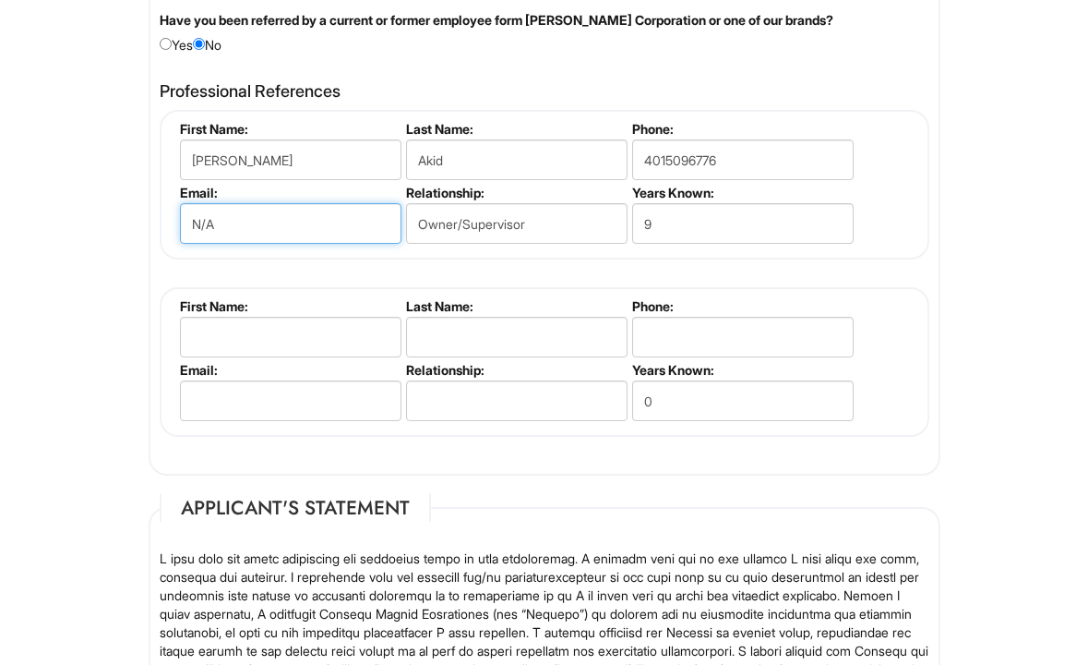
type input "N/A"
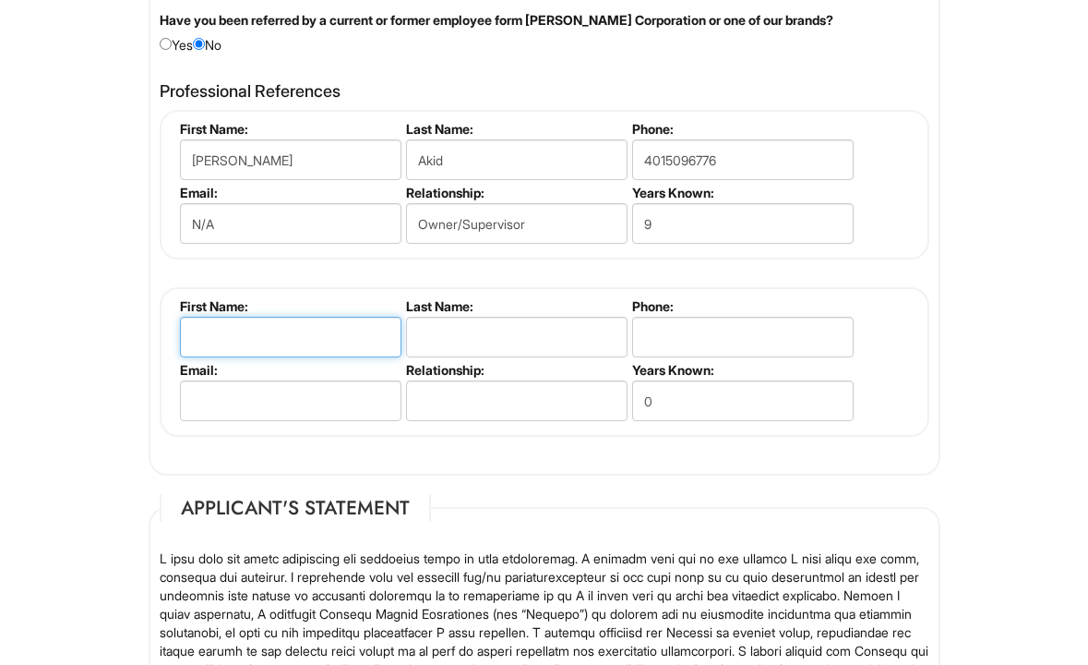
click at [298, 337] on input "text" at bounding box center [291, 337] width 222 height 41
type input "F"
type input "Lisa"
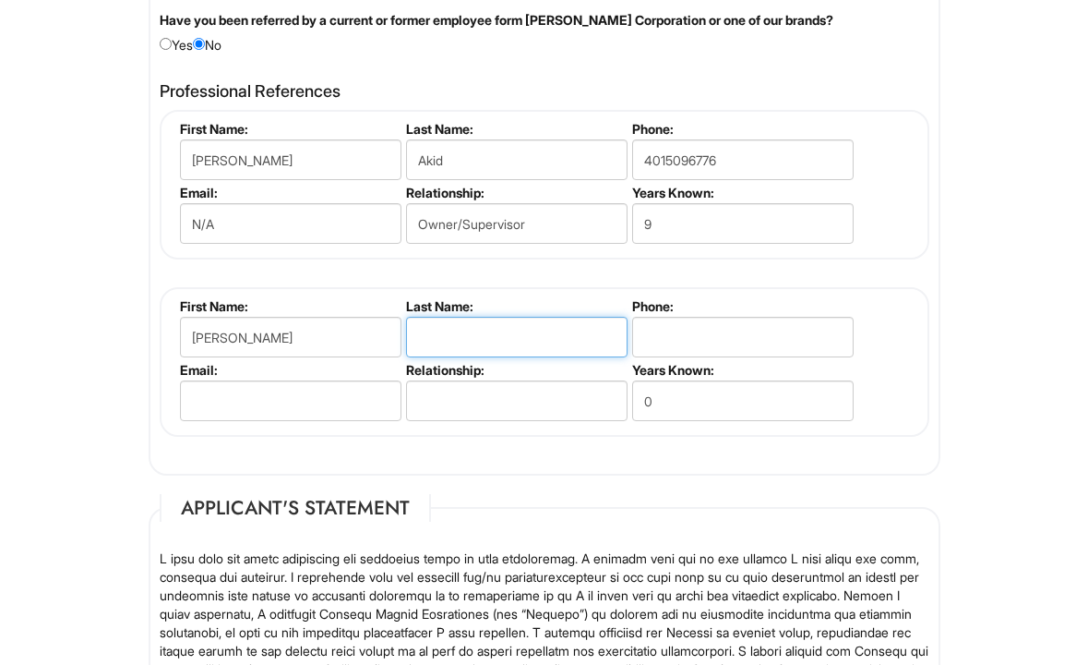
click at [462, 337] on input "text" at bounding box center [517, 337] width 222 height 41
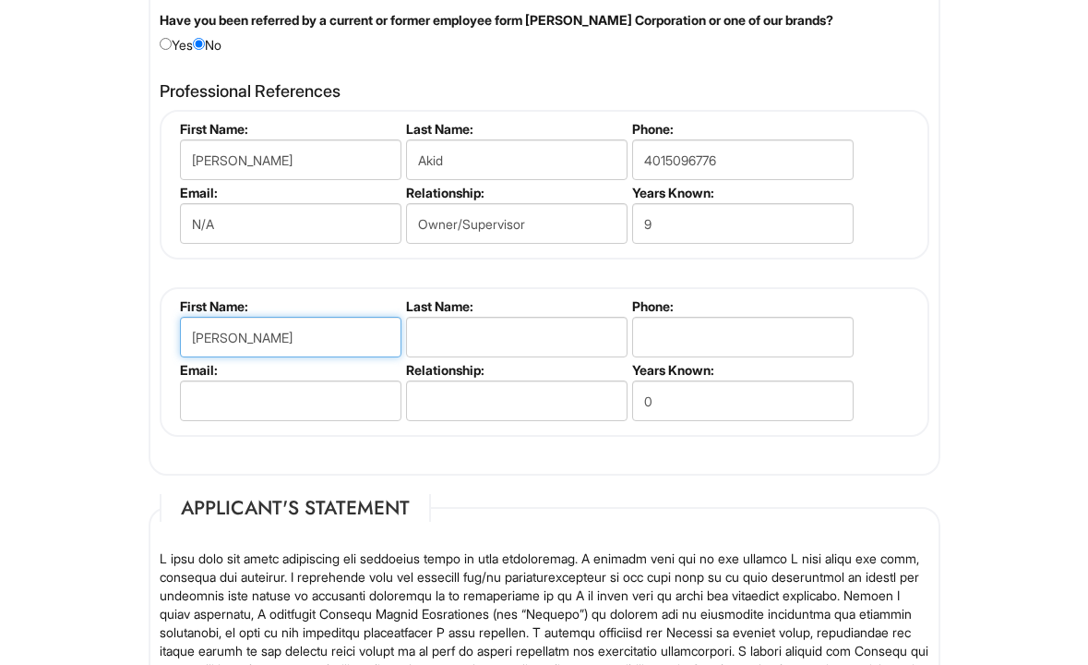
drag, startPoint x: 254, startPoint y: 342, endPoint x: 179, endPoint y: 333, distance: 75.3
click at [176, 336] on li "First Name: Lisa" at bounding box center [288, 330] width 226 height 64
type input "Kelly"
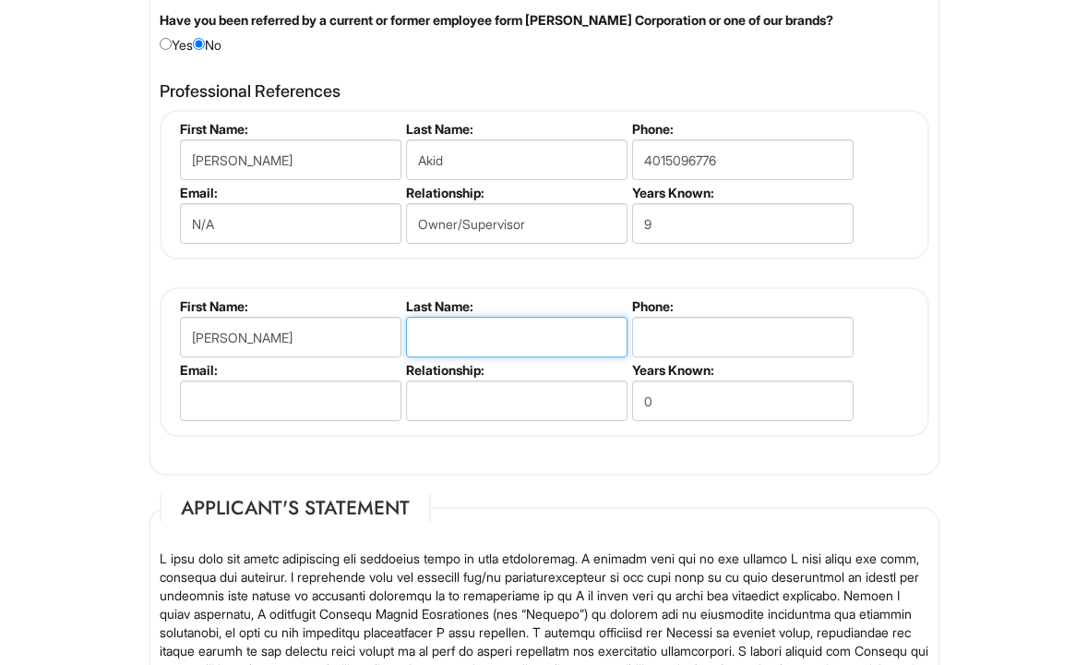
click at [432, 333] on input "text" at bounding box center [517, 337] width 222 height 41
type input "Grace"
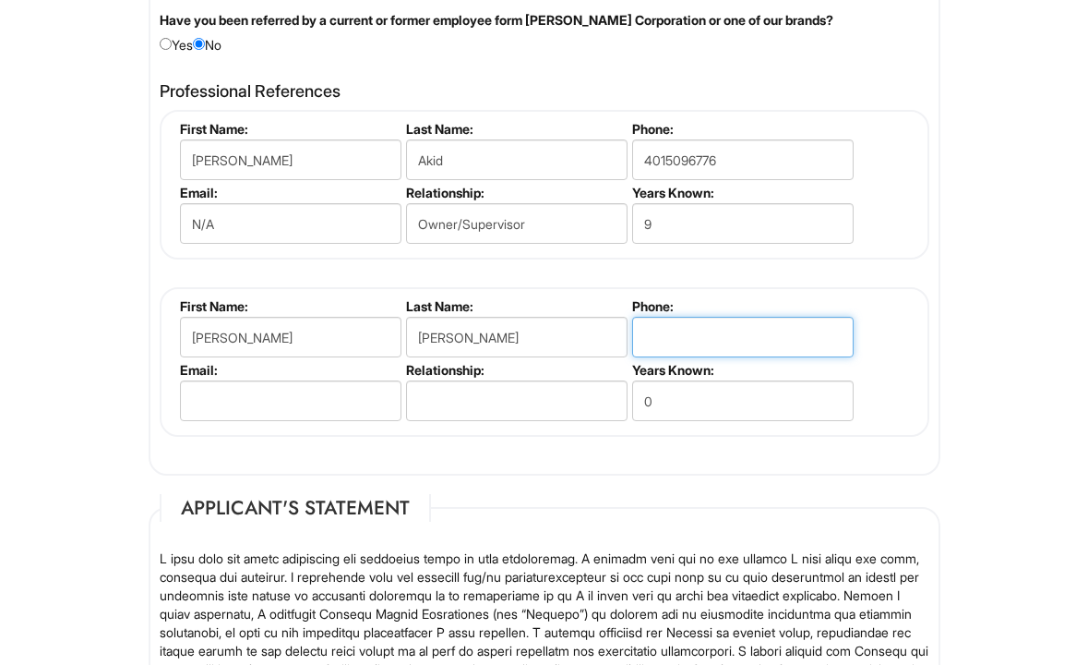
click at [688, 350] on input "tel" at bounding box center [743, 337] width 222 height 41
type input "5084099172"
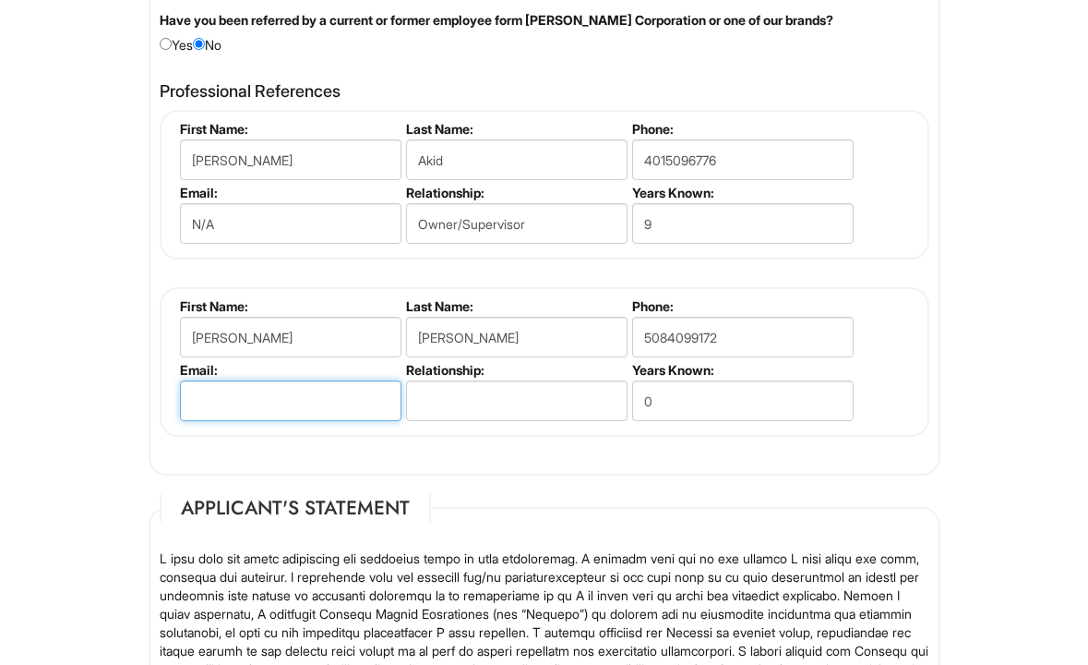
click at [354, 405] on input "email" at bounding box center [291, 400] width 222 height 41
type input "kellyagrace@yahoo.com"
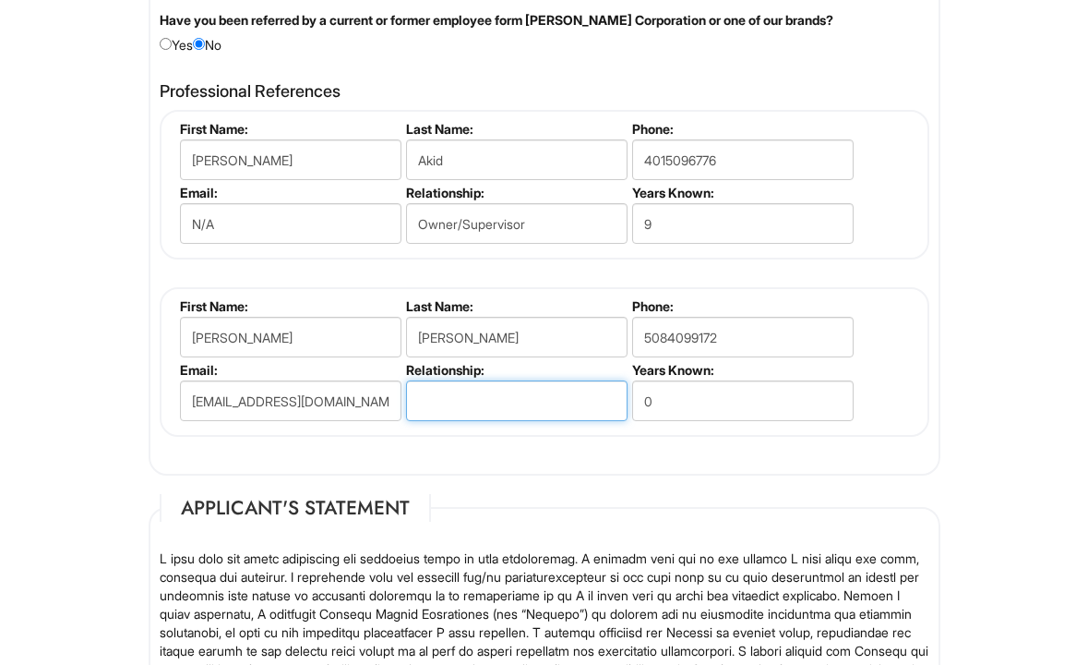
click at [468, 403] on input "text" at bounding box center [517, 400] width 222 height 41
type input "Business Partner"
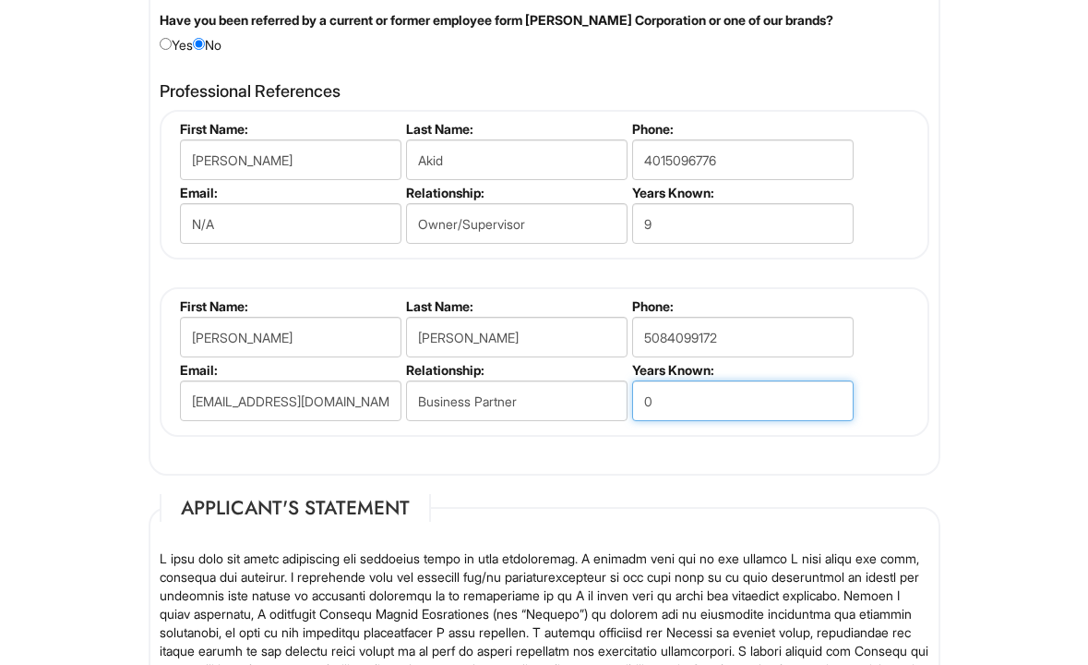
click at [671, 403] on input "0" at bounding box center [743, 400] width 222 height 41
type input "12"
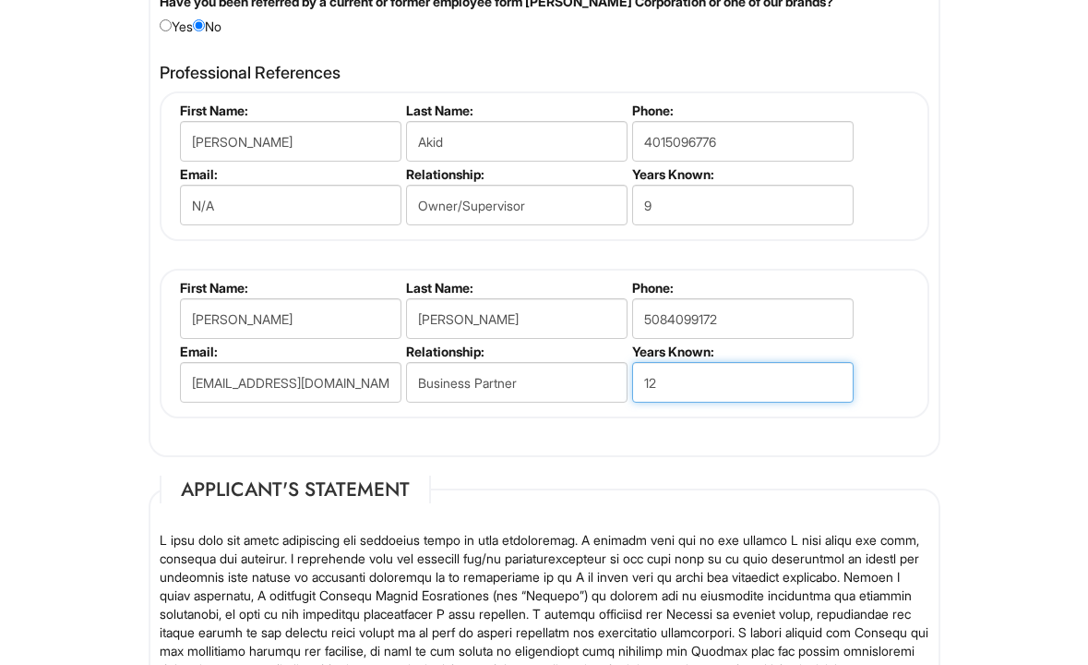
scroll to position [2264, 0]
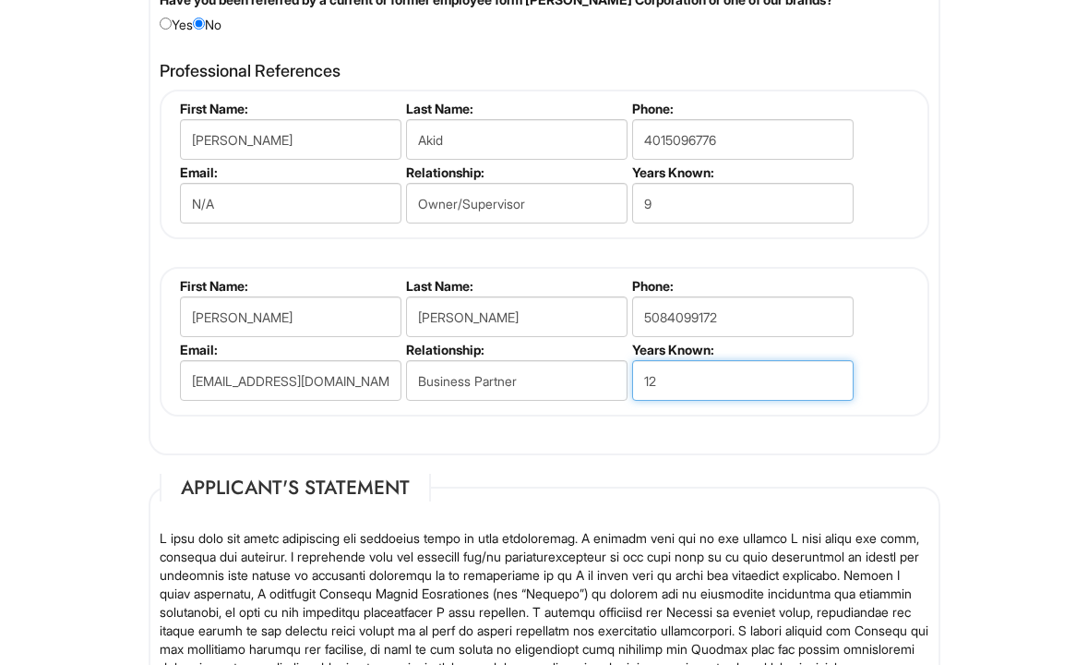
drag, startPoint x: 667, startPoint y: 380, endPoint x: 642, endPoint y: 380, distance: 24.9
click at [642, 380] on input "12" at bounding box center [743, 380] width 222 height 41
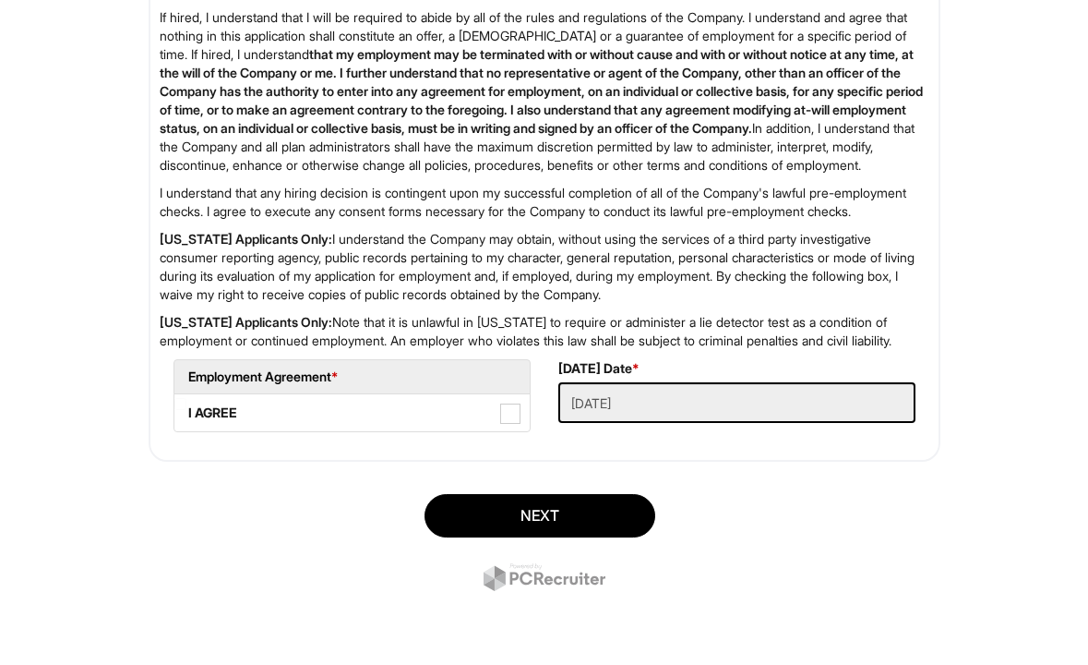
scroll to position [3015, 0]
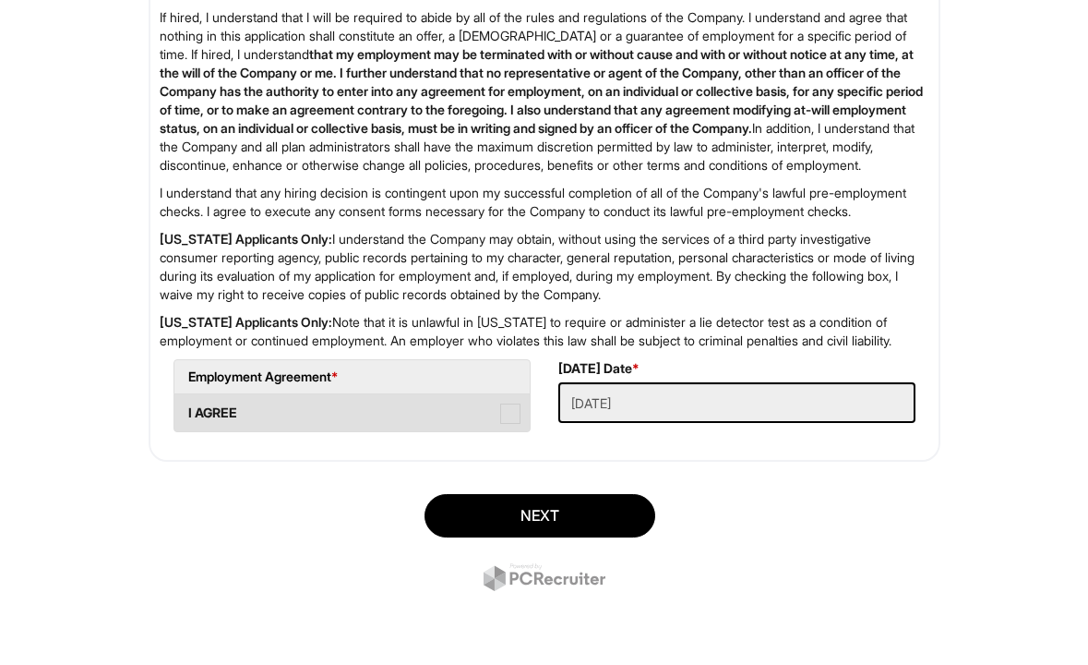
type input "13"
click at [512, 413] on span at bounding box center [510, 413] width 20 height 20
click at [186, 410] on AGREE "I AGREE" at bounding box center [180, 404] width 12 height 12
checkbox AGREE "true"
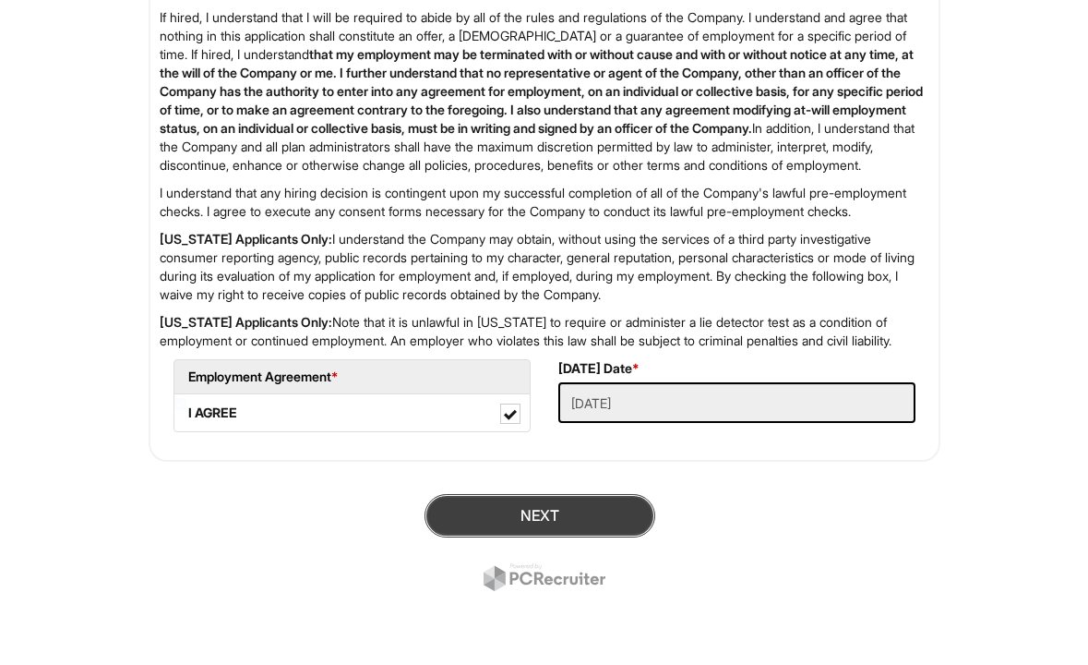
click at [554, 519] on button "Next" at bounding box center [540, 515] width 231 height 43
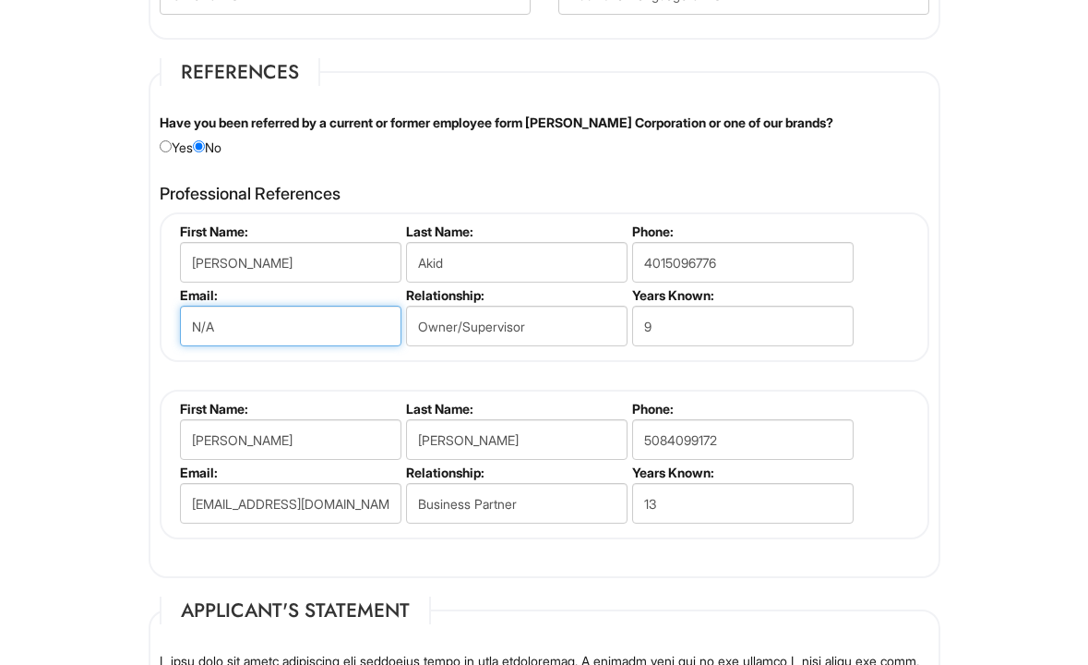
scroll to position [2137, 0]
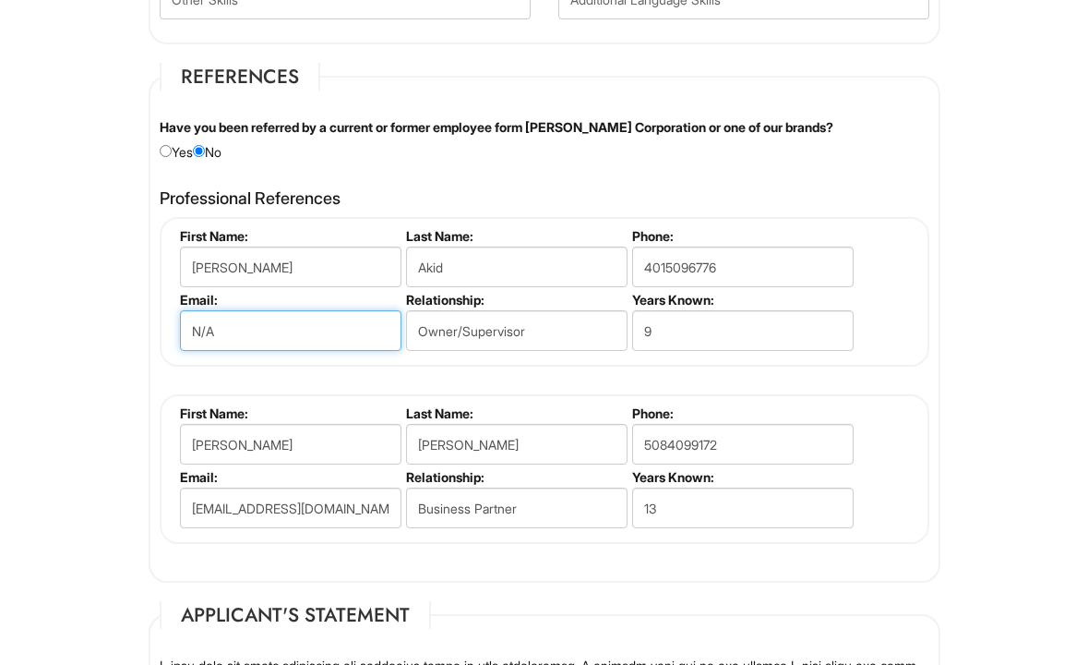
click at [257, 325] on input "N/A" at bounding box center [291, 330] width 222 height 41
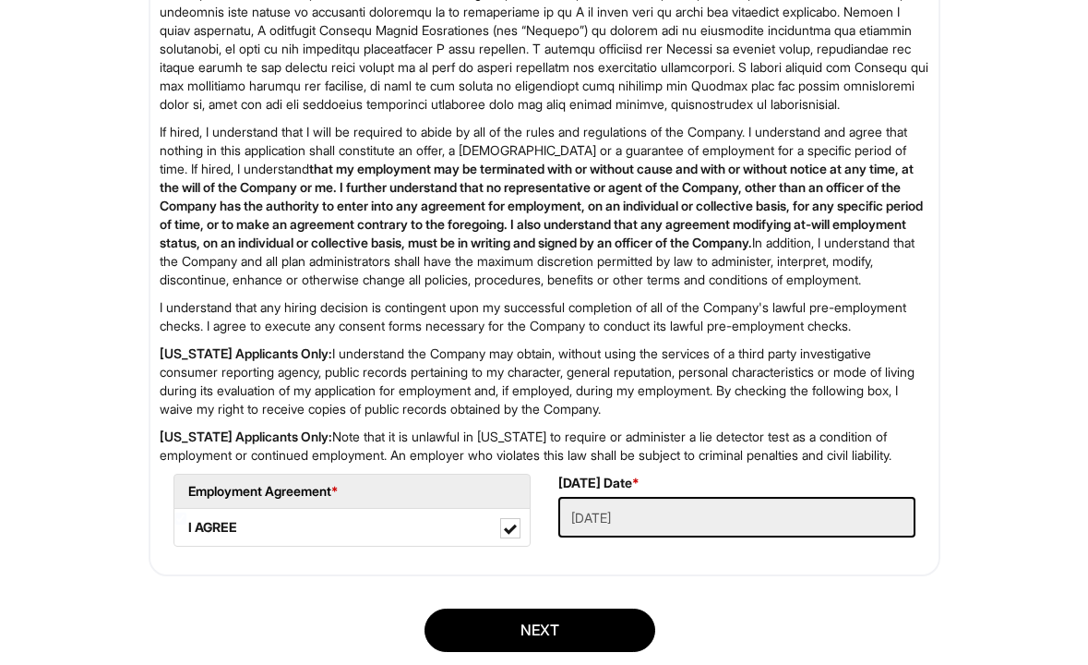
scroll to position [3015, 0]
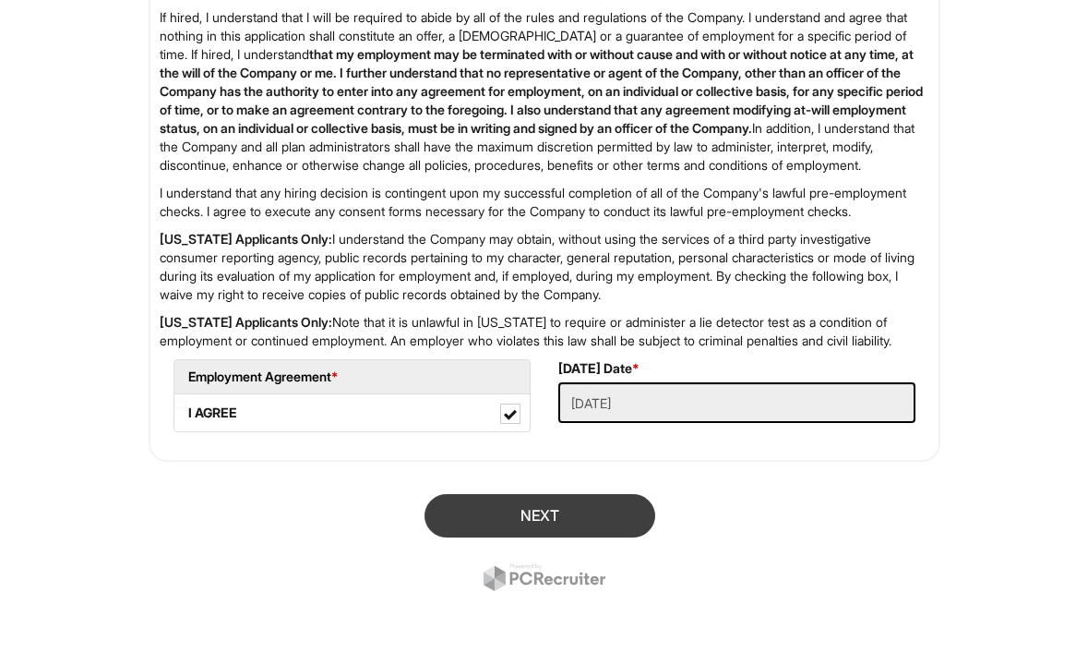
type input "Jamalakid@gmail.com"
click at [534, 521] on button "Next" at bounding box center [540, 515] width 231 height 43
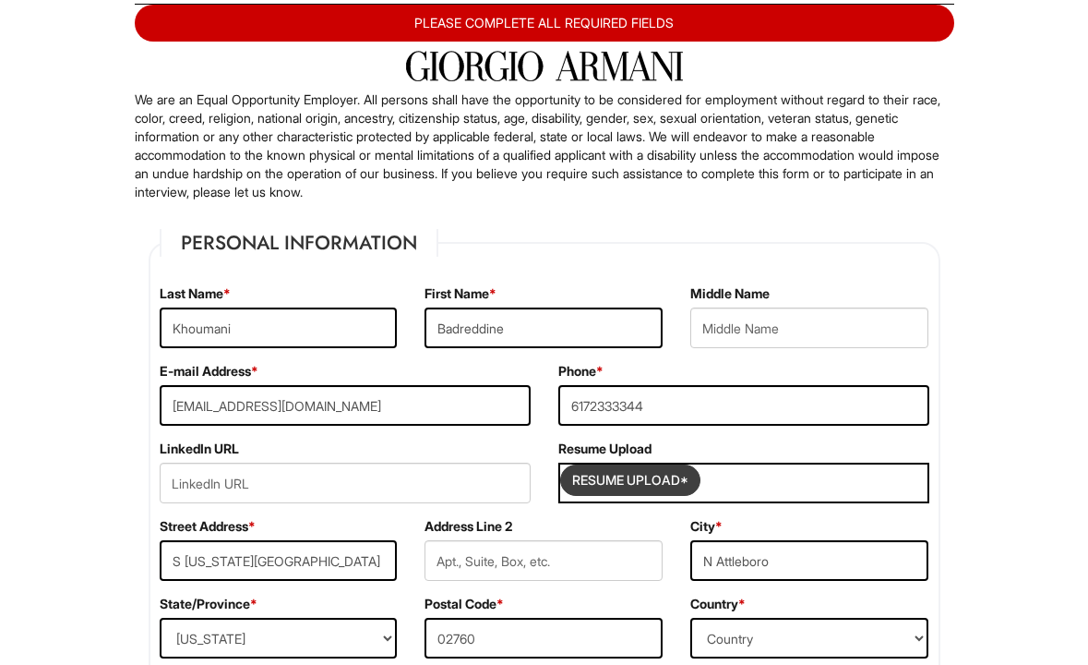
click at [637, 483] on input "Resume Upload*" at bounding box center [630, 480] width 138 height 30
type input "C:\fakepath\CV pdf.pdf"
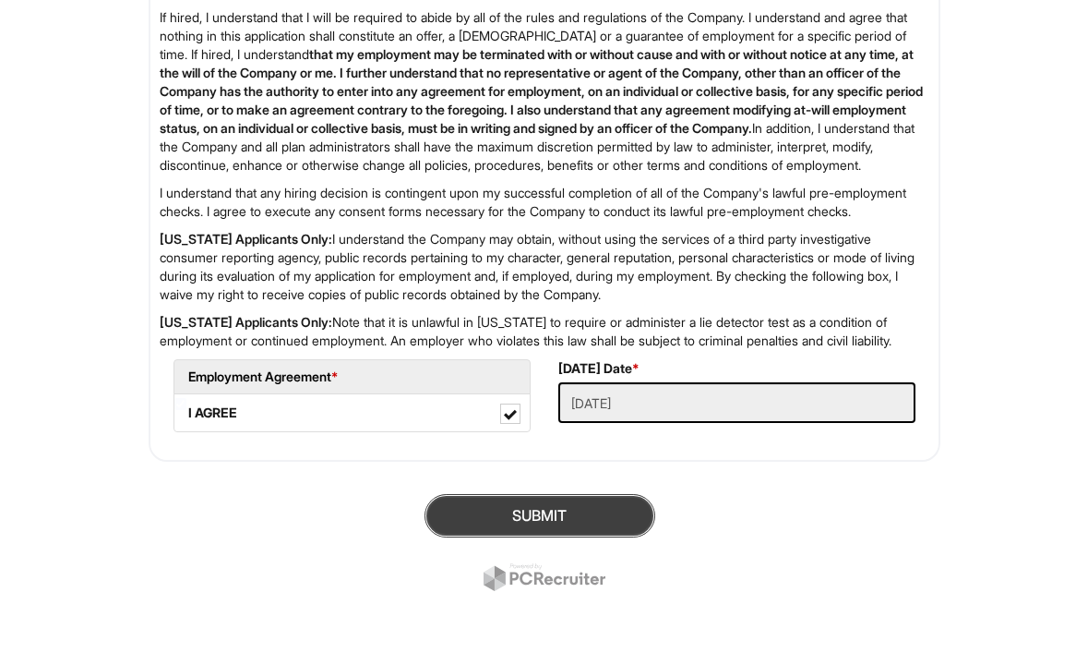
click at [549, 525] on button "SUBMIT" at bounding box center [540, 515] width 231 height 43
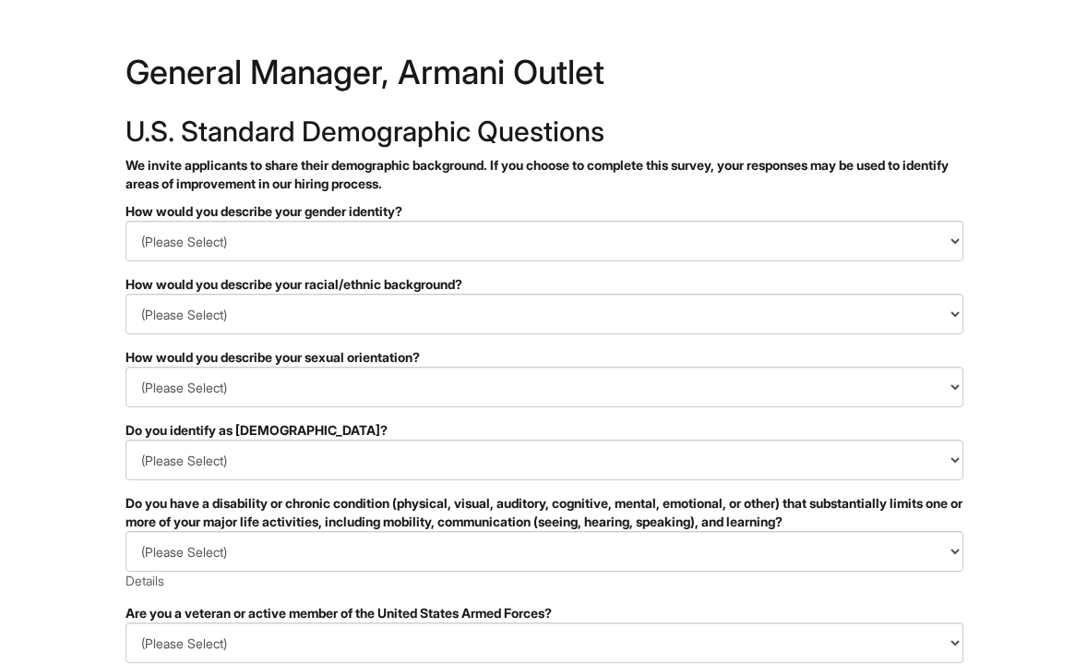
click at [342, 239] on select "(Please Select) Man Woman [DEMOGRAPHIC_DATA] I prefer to self-describe I don't …" at bounding box center [545, 241] width 838 height 41
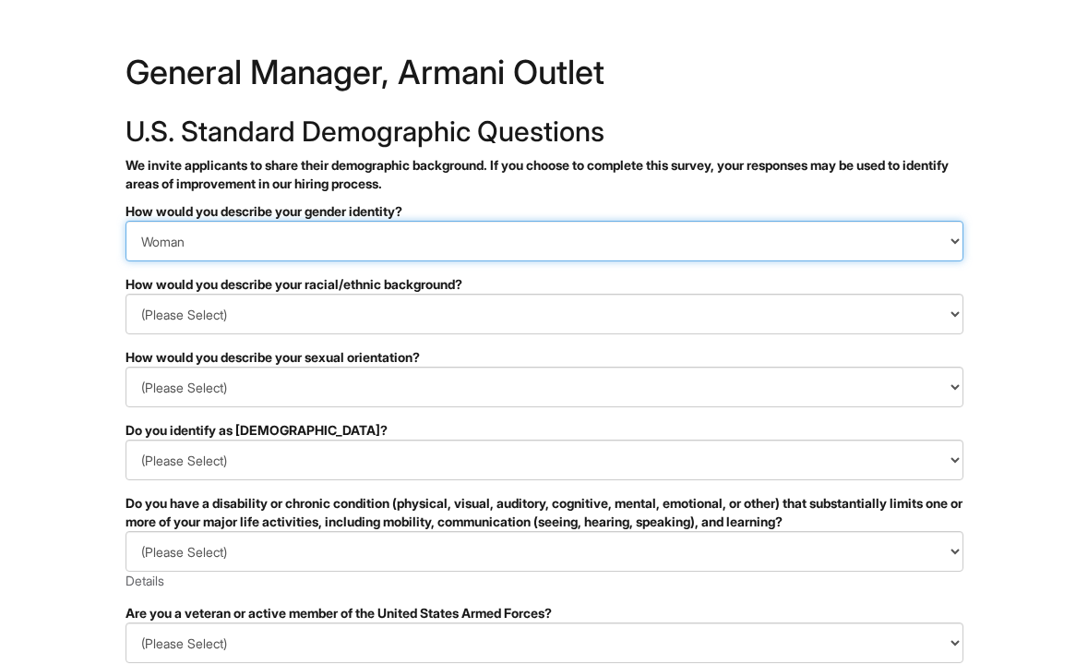
click at [333, 239] on select "(Please Select) Man Woman [DEMOGRAPHIC_DATA] I prefer to self-describe I don't …" at bounding box center [545, 241] width 838 height 41
select select "Man"
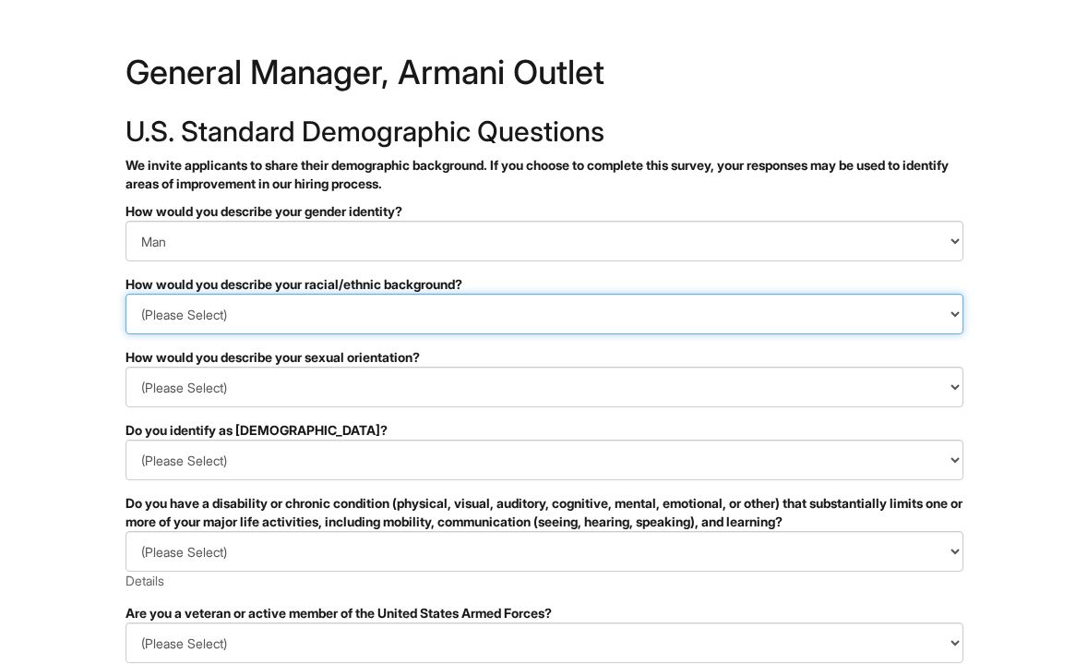
click at [279, 319] on select "(Please Select) [DEMOGRAPHIC_DATA] or of [DEMOGRAPHIC_DATA] descent [DEMOGRAPHI…" at bounding box center [545, 314] width 838 height 41
select select "Middle Eastern or North African"
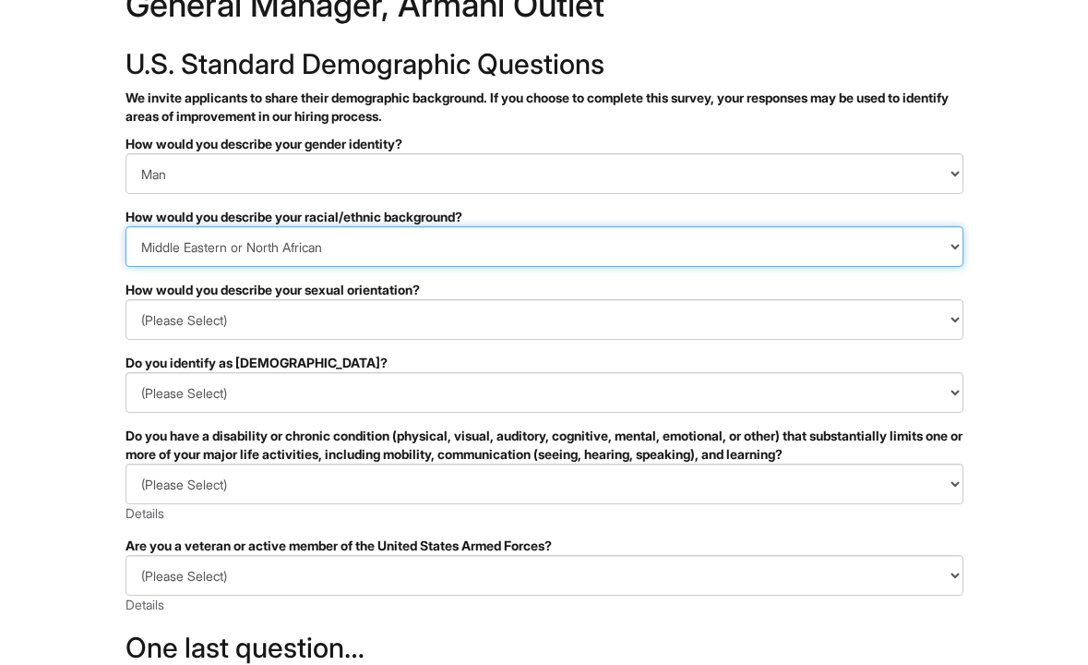
scroll to position [87, 0]
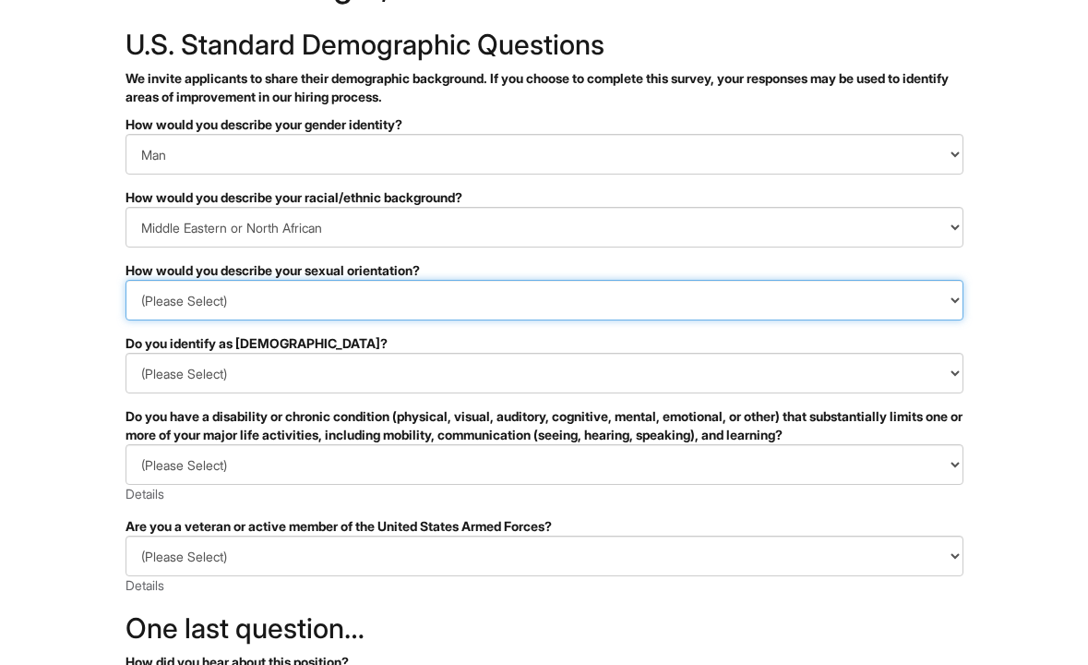
click at [318, 294] on select "(Please Select) [DEMOGRAPHIC_DATA] [DEMOGRAPHIC_DATA] and/or [DEMOGRAPHIC_DATA]…" at bounding box center [545, 300] width 838 height 41
select select "I don't wish to answer"
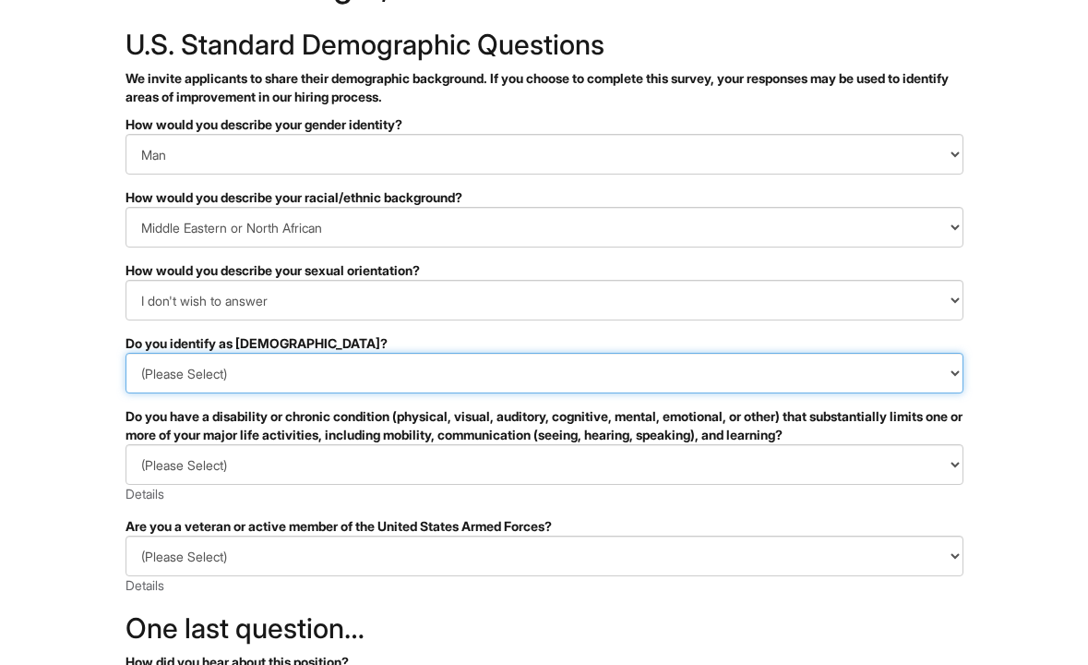
click at [305, 370] on select "(Please Select) Yes No I prefer to self-describe I don't wish to answer" at bounding box center [545, 373] width 838 height 41
select select "No"
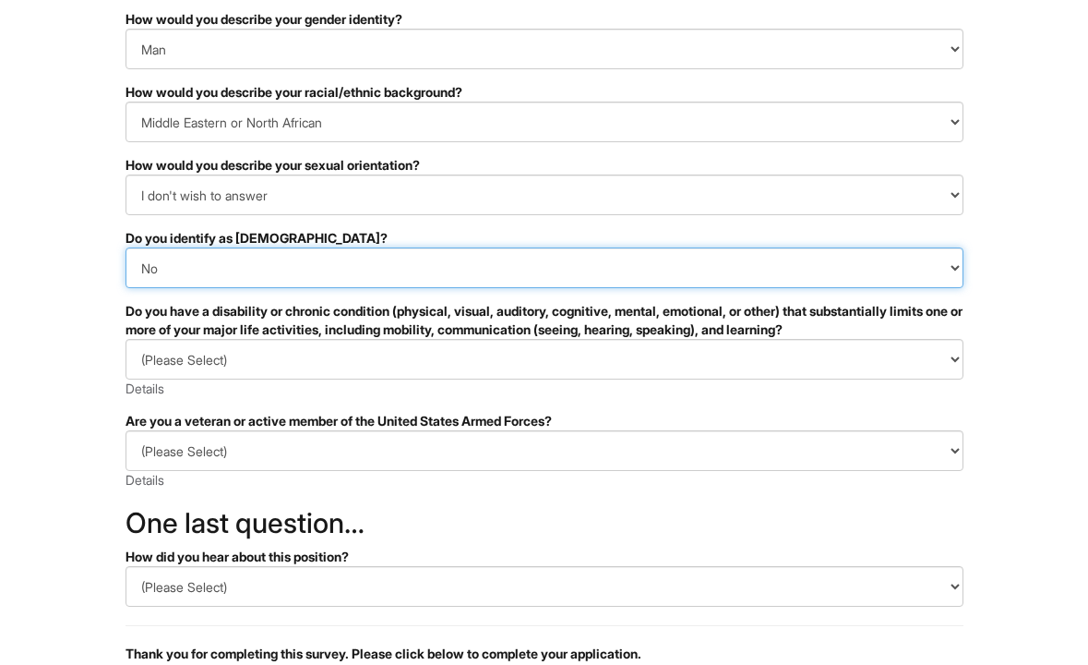
scroll to position [197, 0]
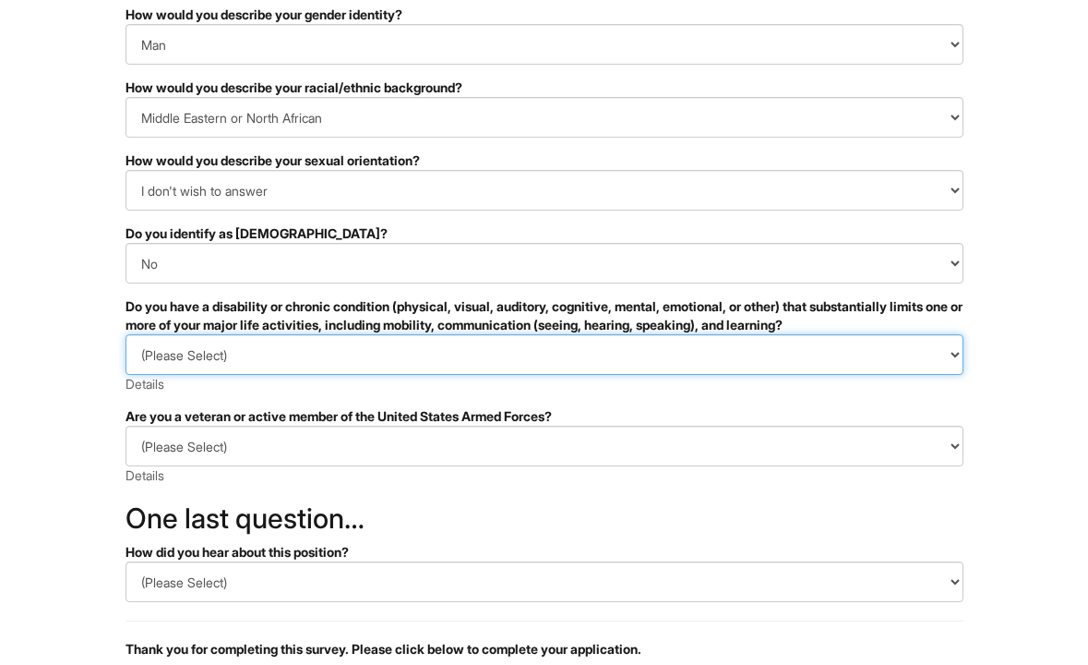
click at [302, 350] on select "(Please Select) YES, I HAVE A DISABILITY (or previously had a disability) NO, I…" at bounding box center [545, 354] width 838 height 41
select select "NO, I DON'T HAVE A DISABILITY"
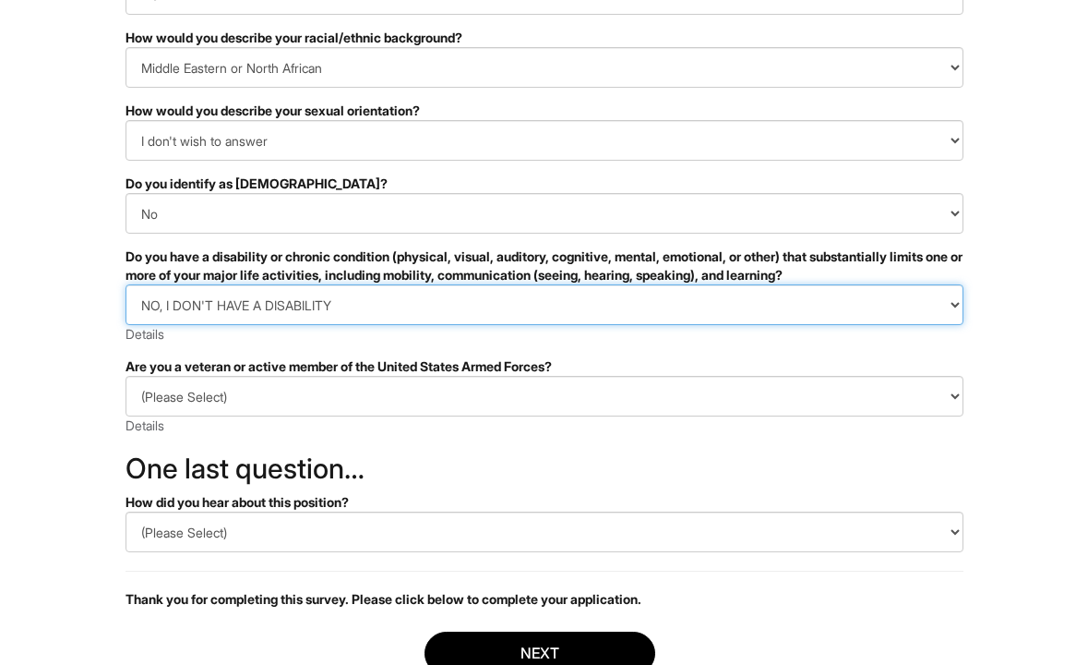
scroll to position [248, 0]
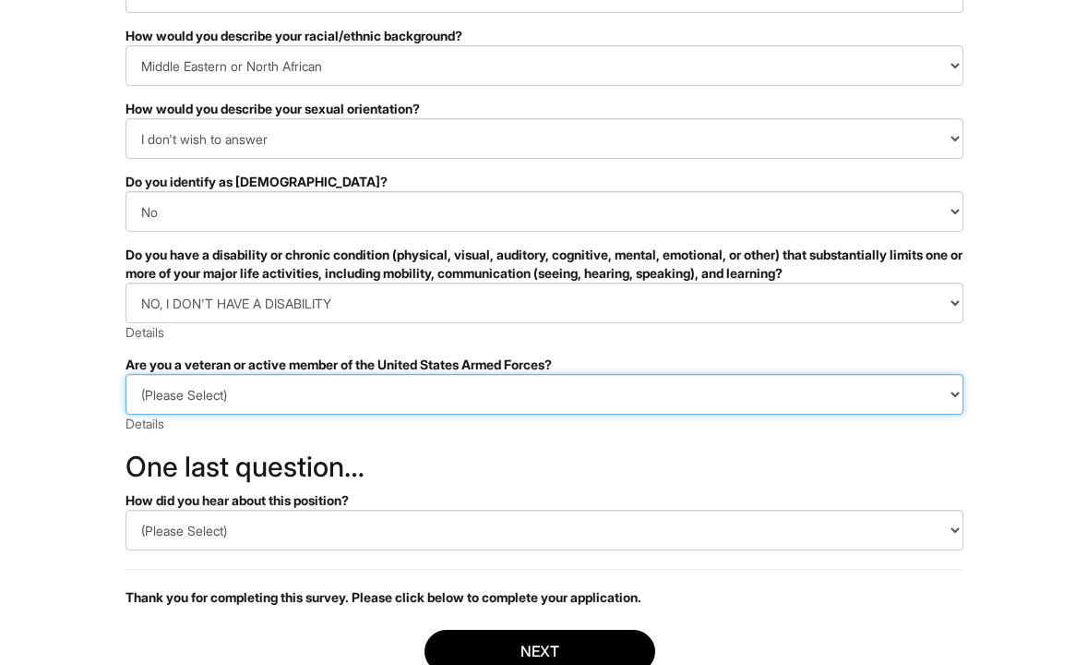
click at [305, 404] on select "(Please Select) I IDENTIFY AS ONE OR MORE OF THE CLASSIFICATIONS OF PROTECTED V…" at bounding box center [545, 394] width 838 height 41
select select "I AM NOT A PROTECTED VETERAN"
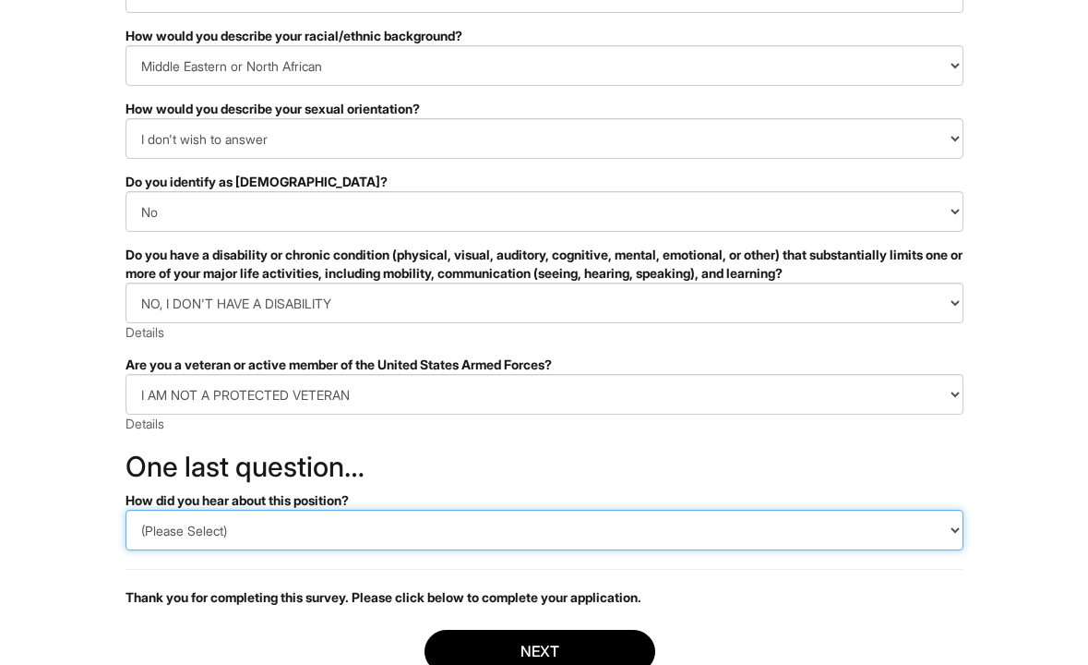
click at [267, 537] on select "(Please Select) CareerBuilder Indeed LinkedIn Monster Referral Other" at bounding box center [545, 530] width 838 height 41
click at [258, 525] on select "(Please Select) CareerBuilder Indeed LinkedIn Monster Referral Other" at bounding box center [545, 530] width 838 height 41
select select "LinkedIn"
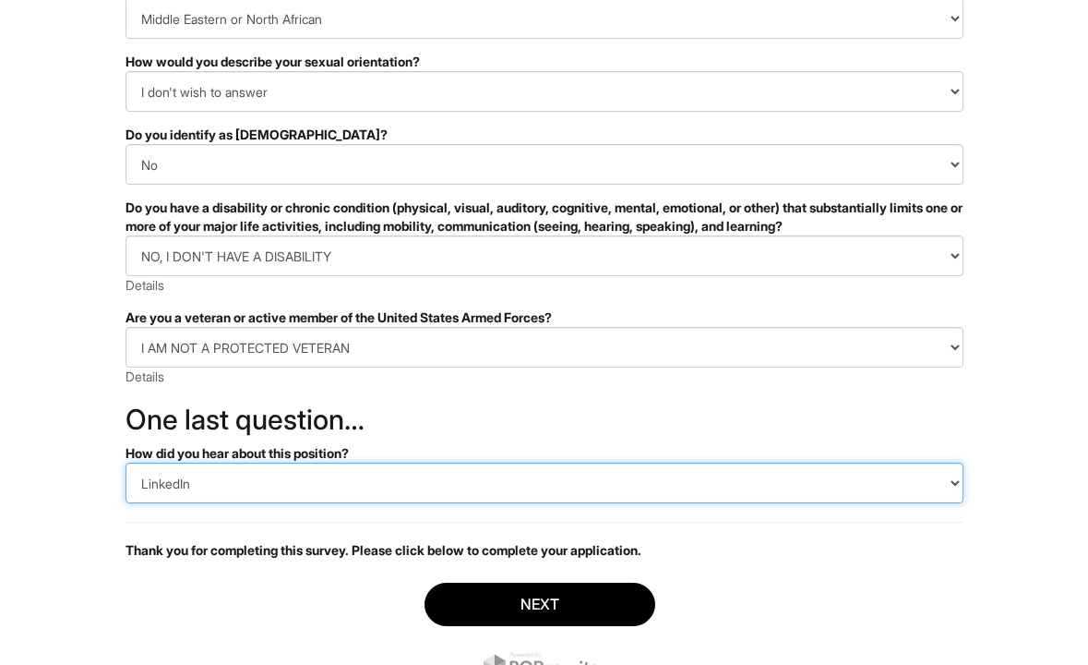
scroll to position [375, 0]
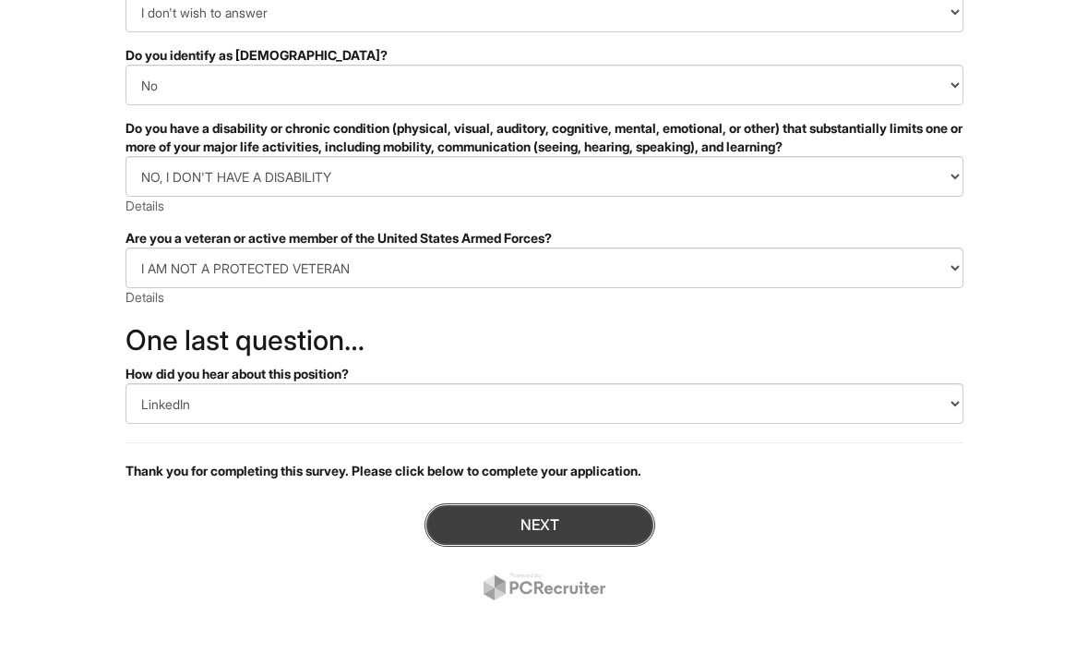
click at [515, 519] on button "Next" at bounding box center [540, 524] width 231 height 43
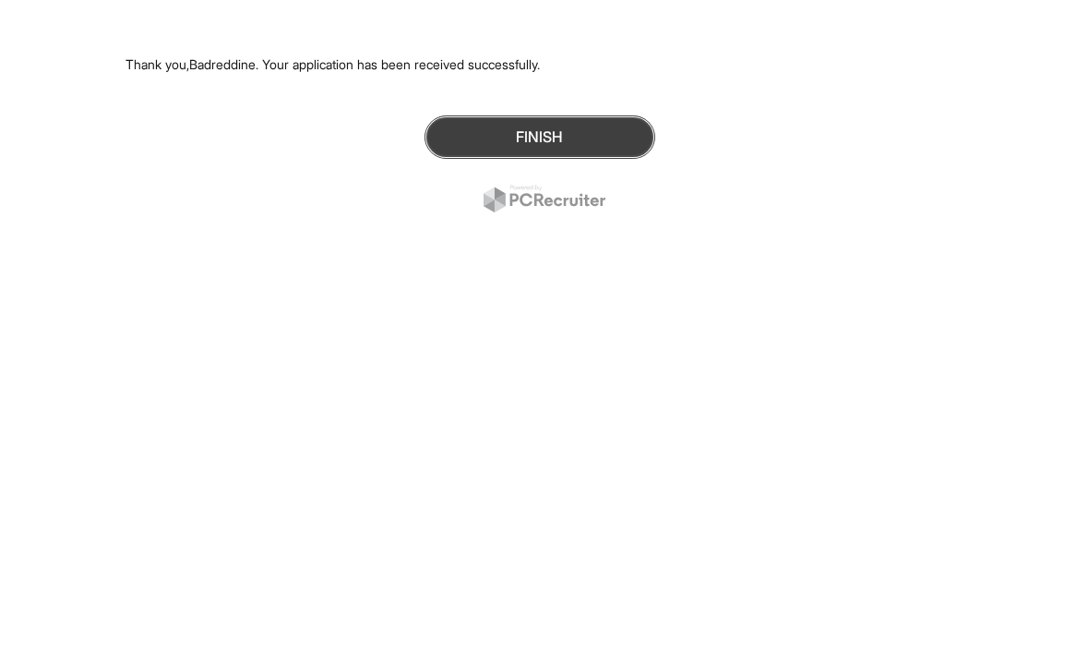
click at [541, 136] on button "Finish" at bounding box center [540, 136] width 231 height 43
